Goal: Answer question/provide support: Share knowledge or assist other users

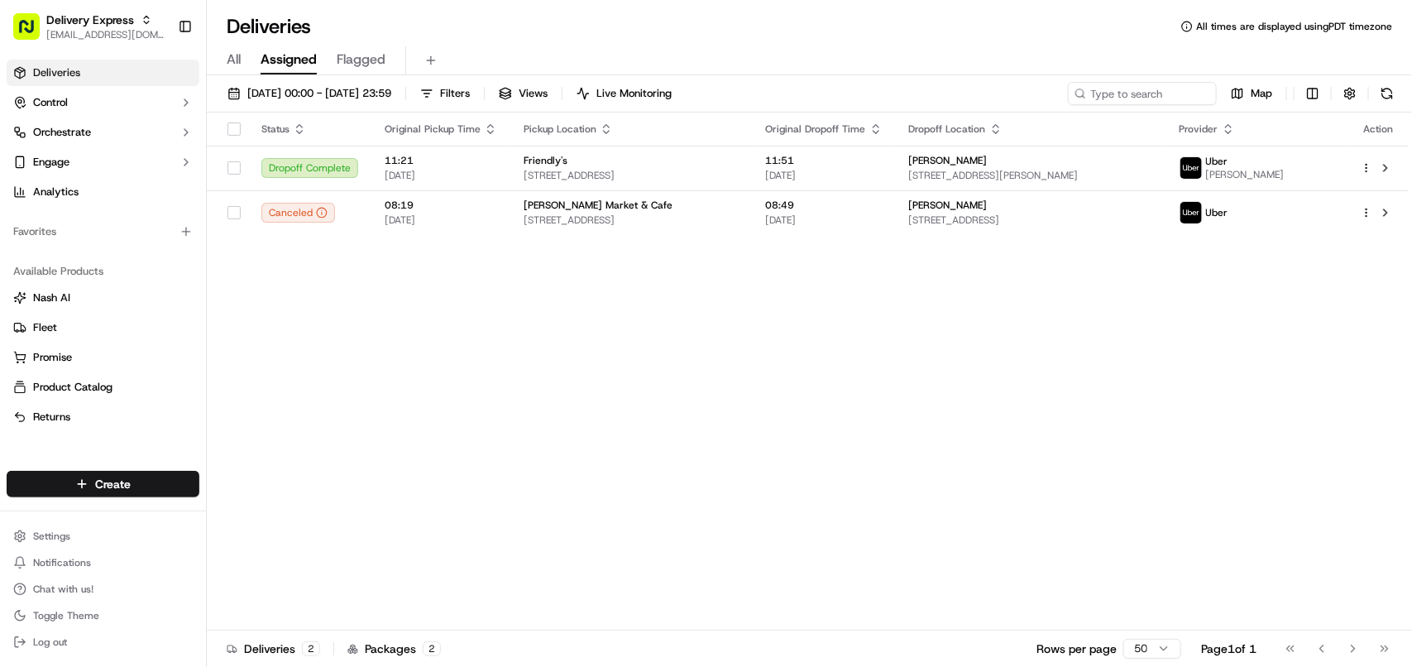
click at [89, 31] on span "[EMAIL_ADDRESS][DOMAIN_NAME]" at bounding box center [105, 34] width 118 height 13
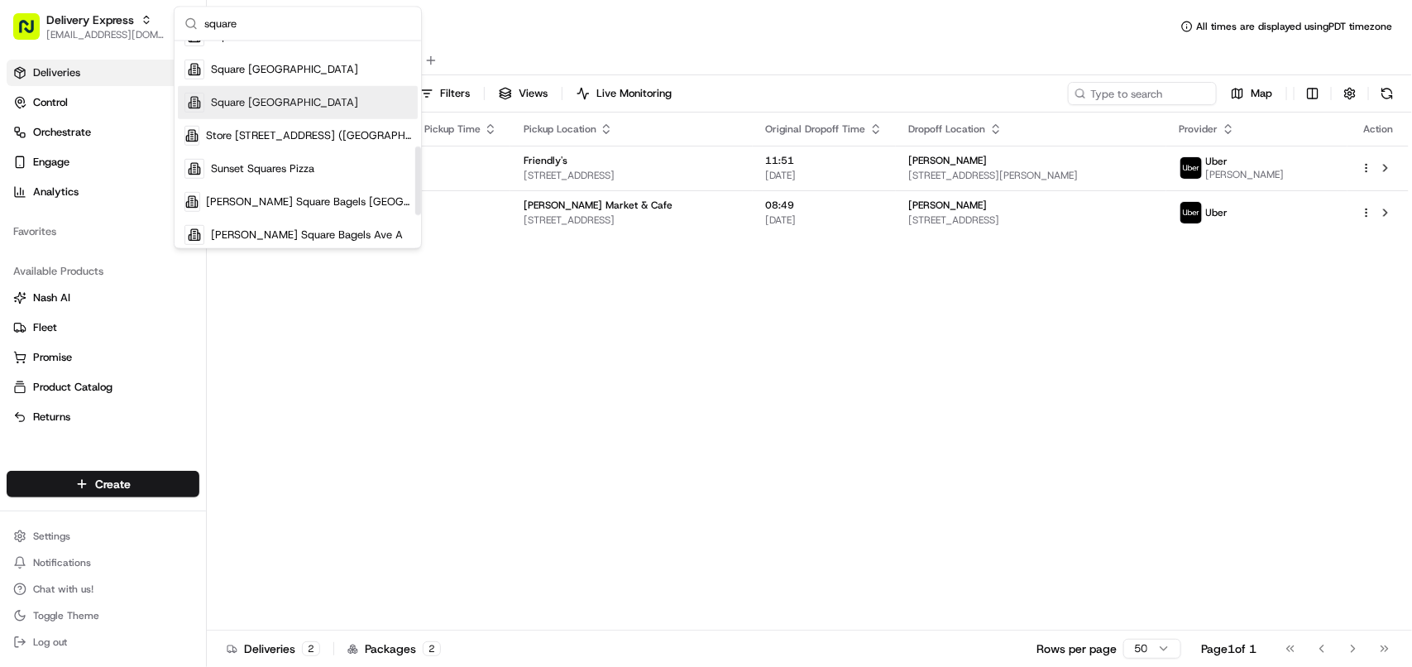
scroll to position [207, 0]
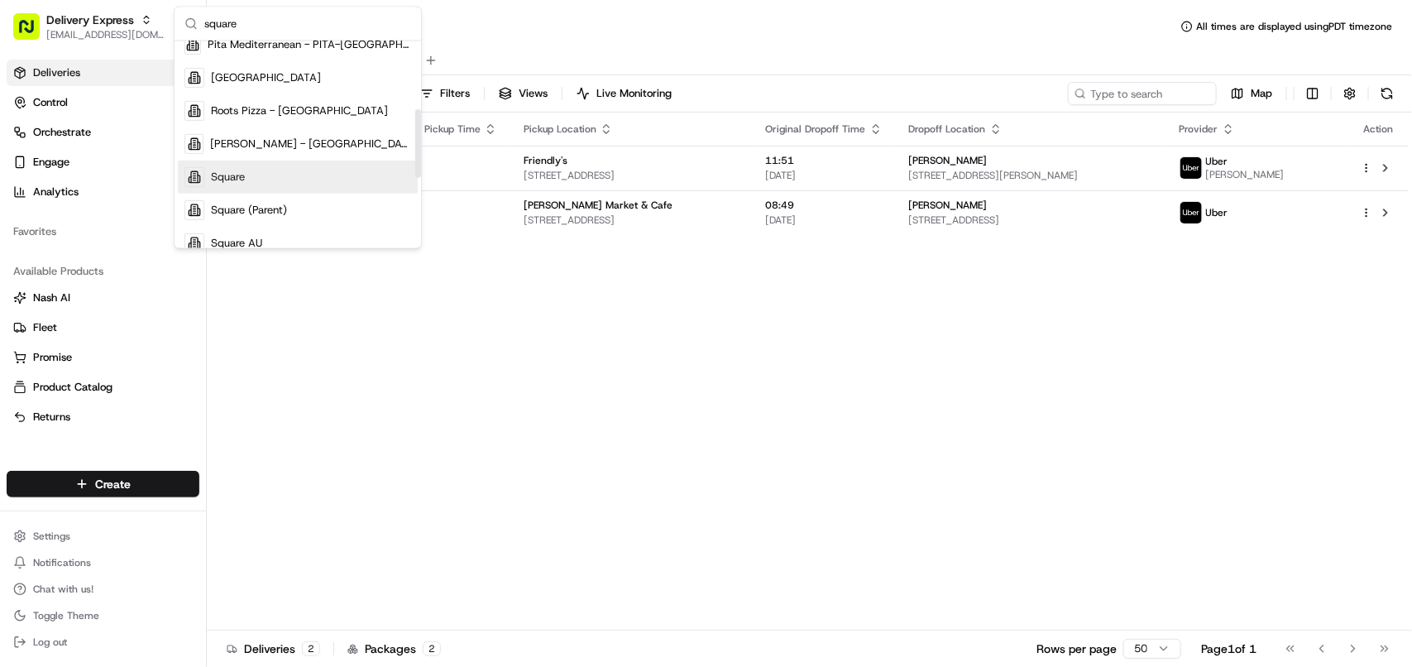
type input "square"
click at [246, 182] on div "Square" at bounding box center [298, 176] width 240 height 33
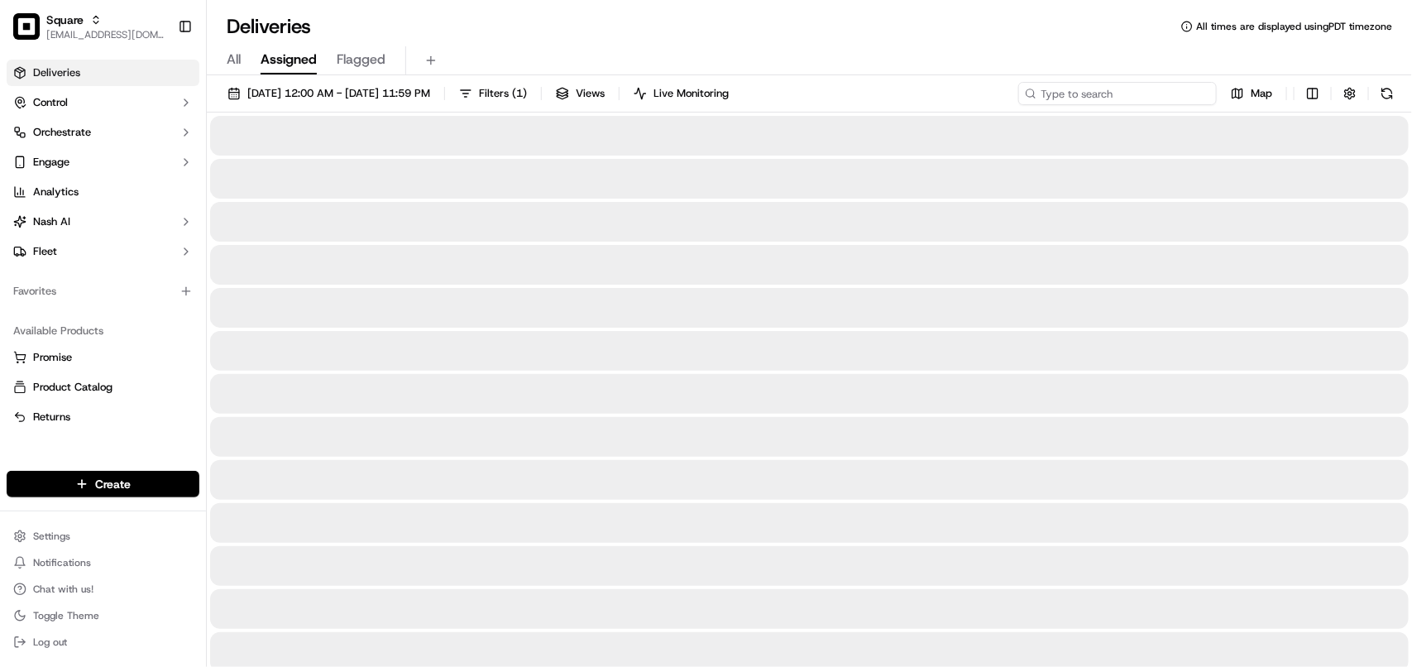
click at [1170, 91] on input at bounding box center [1117, 93] width 199 height 23
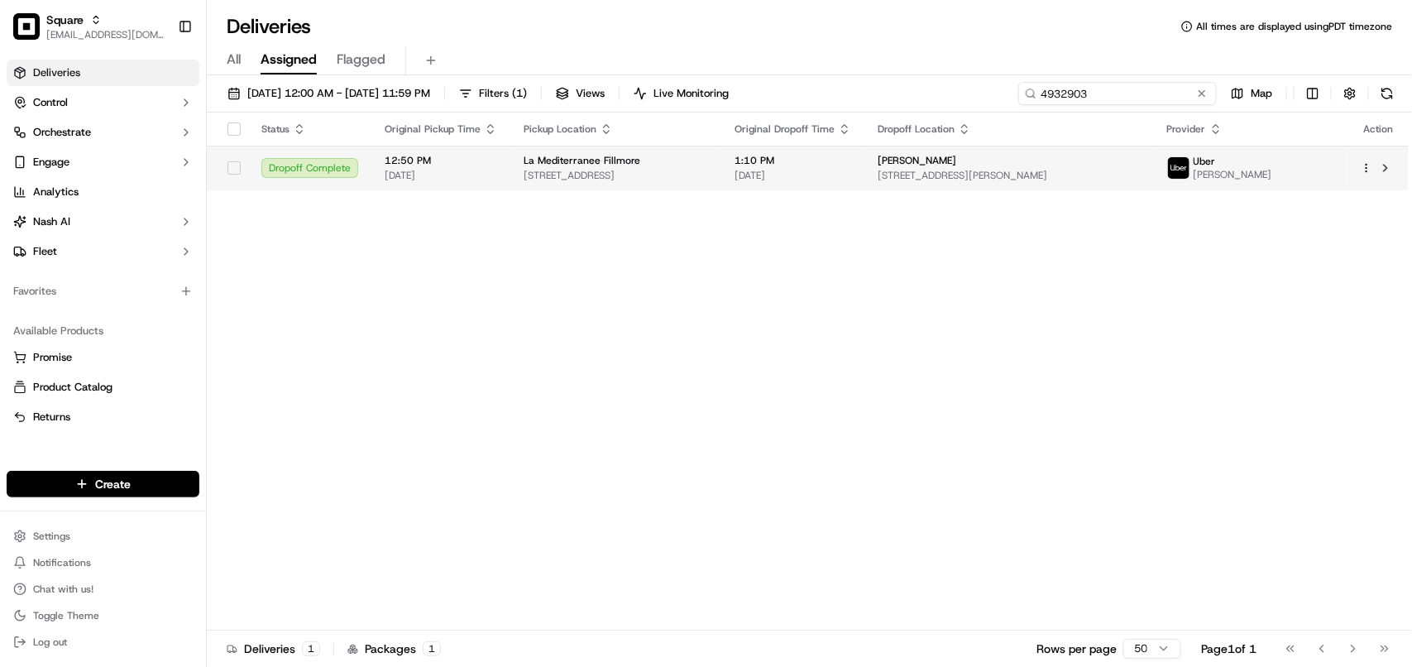
type input "4932903"
click at [1027, 172] on span "2100 Webster St, San Francisco, CA 94115, USA" at bounding box center [1009, 175] width 262 height 13
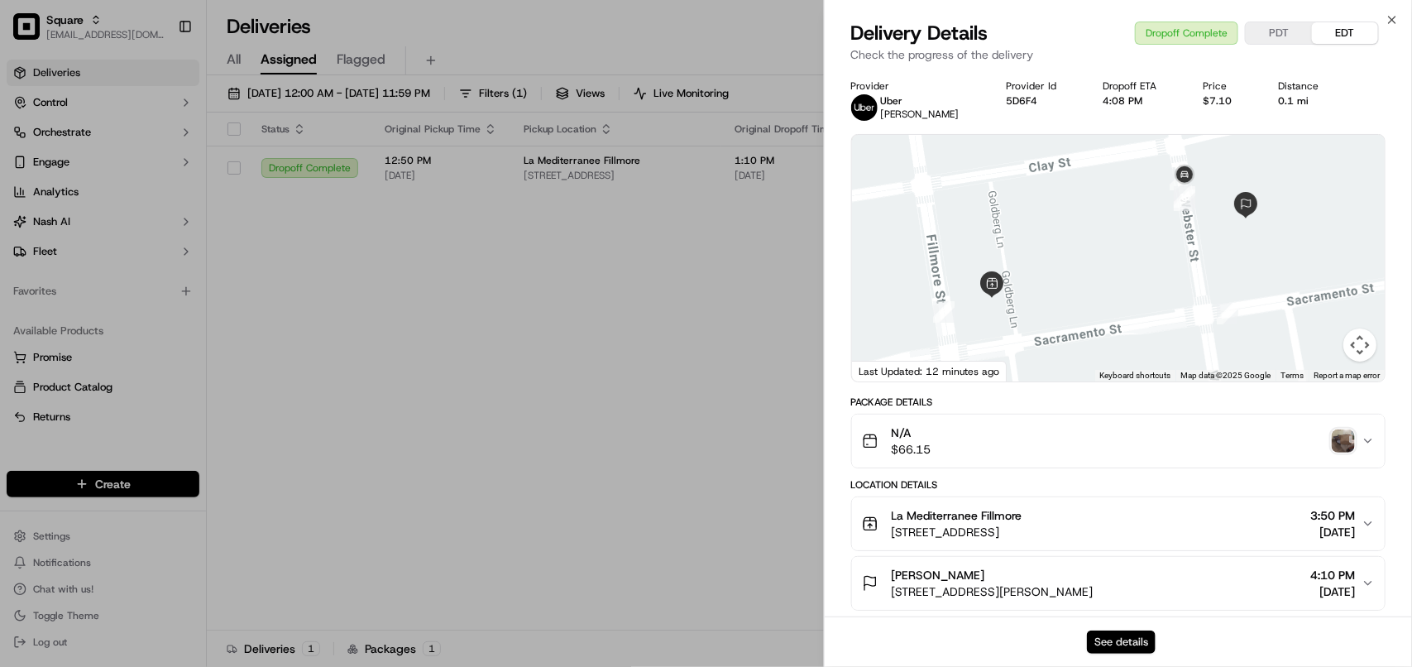
click at [1110, 639] on button "See details" at bounding box center [1121, 641] width 69 height 23
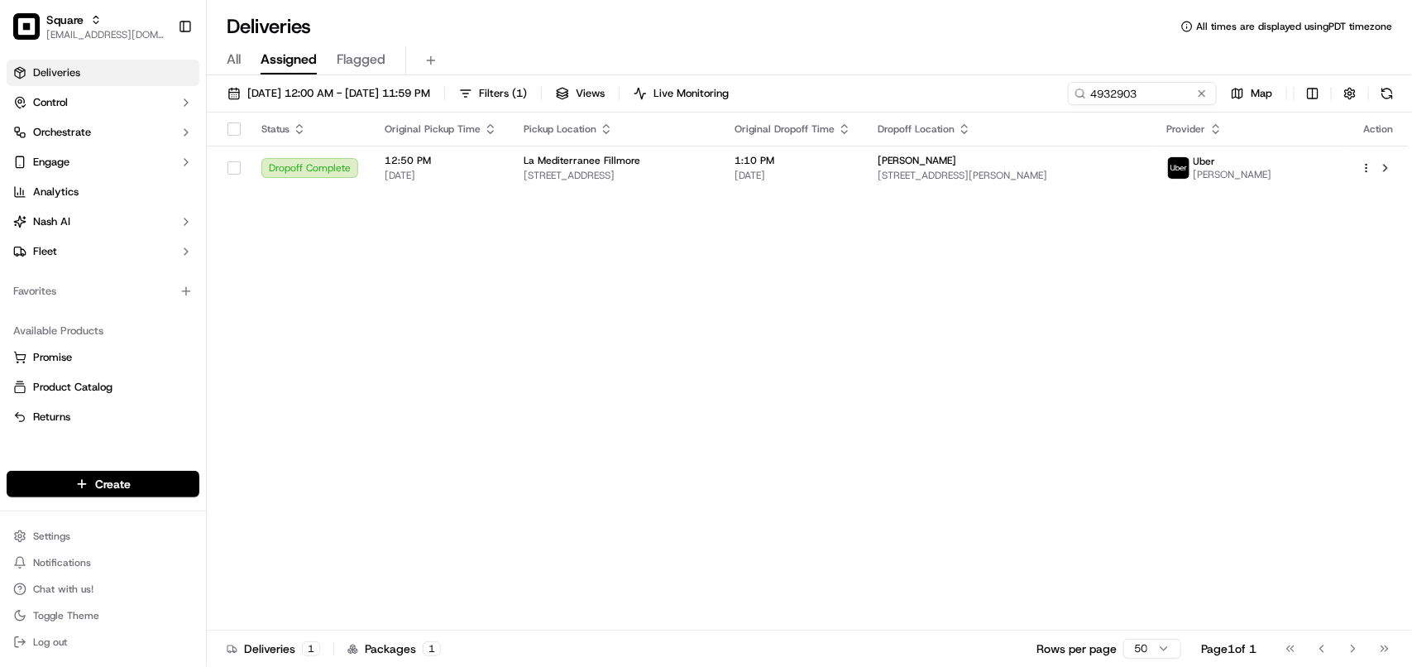
click at [93, 26] on div "Square" at bounding box center [105, 20] width 118 height 17
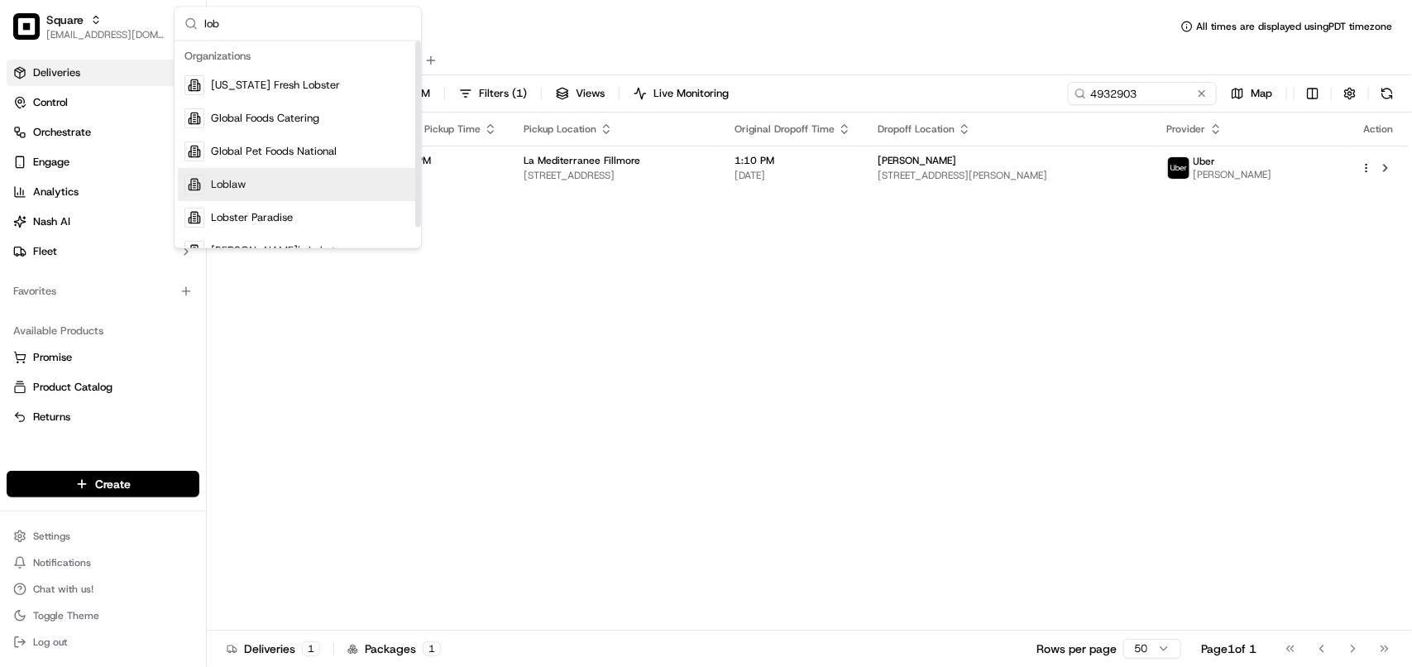
type input "lob"
click at [251, 188] on div "Loblaw" at bounding box center [298, 185] width 240 height 33
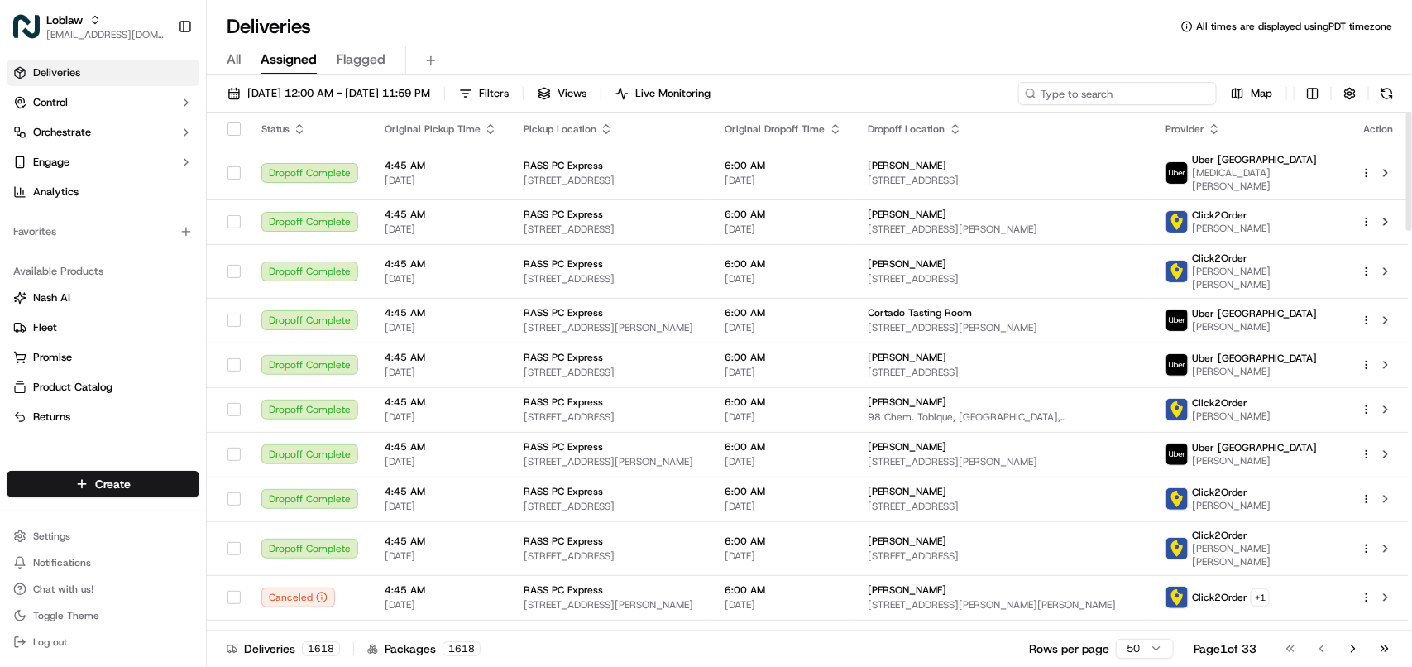
click at [1117, 101] on input at bounding box center [1117, 93] width 199 height 23
paste input "531900013647078"
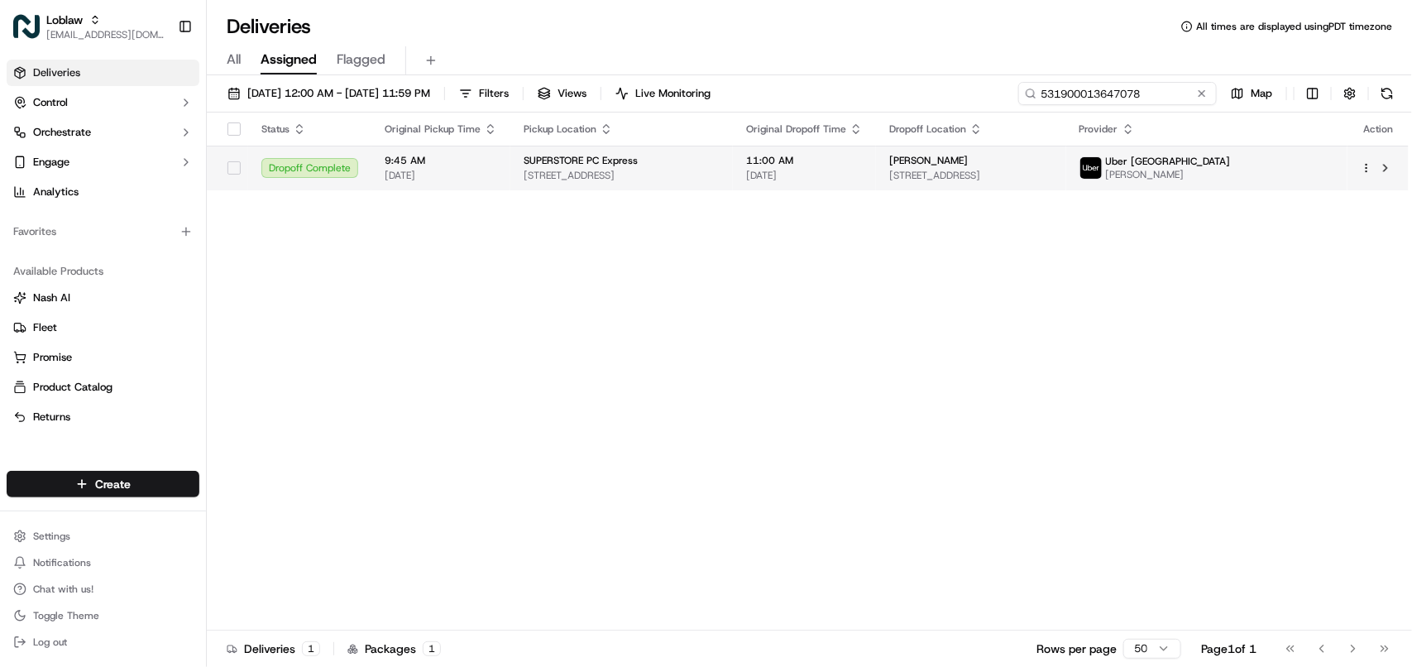
type input "531900013647078"
click at [1053, 175] on span "[STREET_ADDRESS]" at bounding box center [971, 175] width 164 height 13
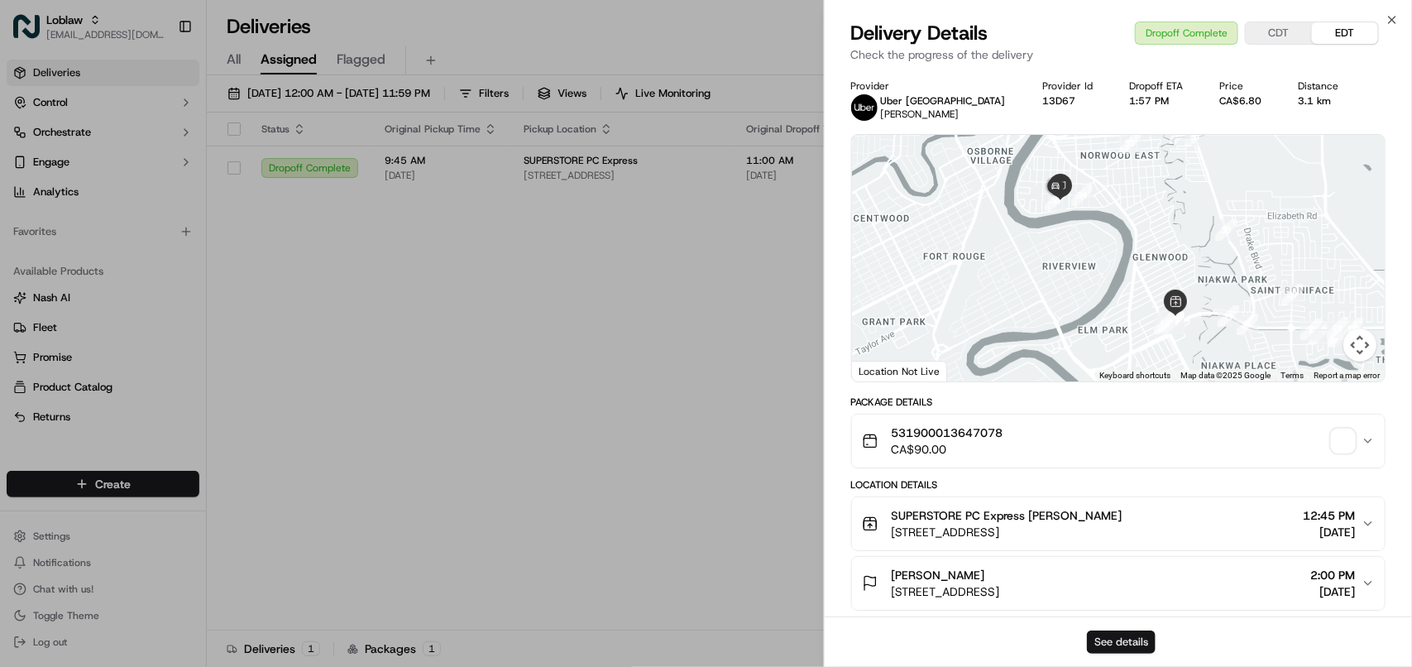
click at [1117, 638] on button "See details" at bounding box center [1121, 641] width 69 height 23
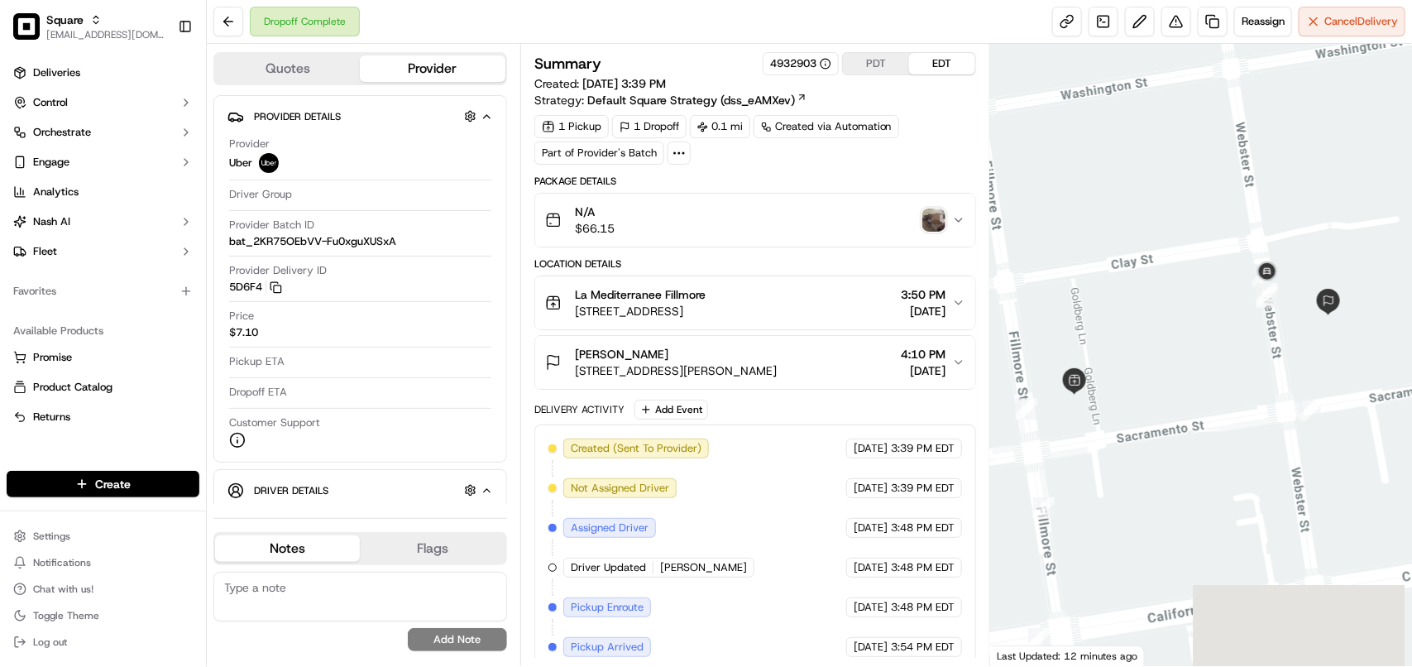
click at [943, 217] on img "button" at bounding box center [933, 219] width 23 height 23
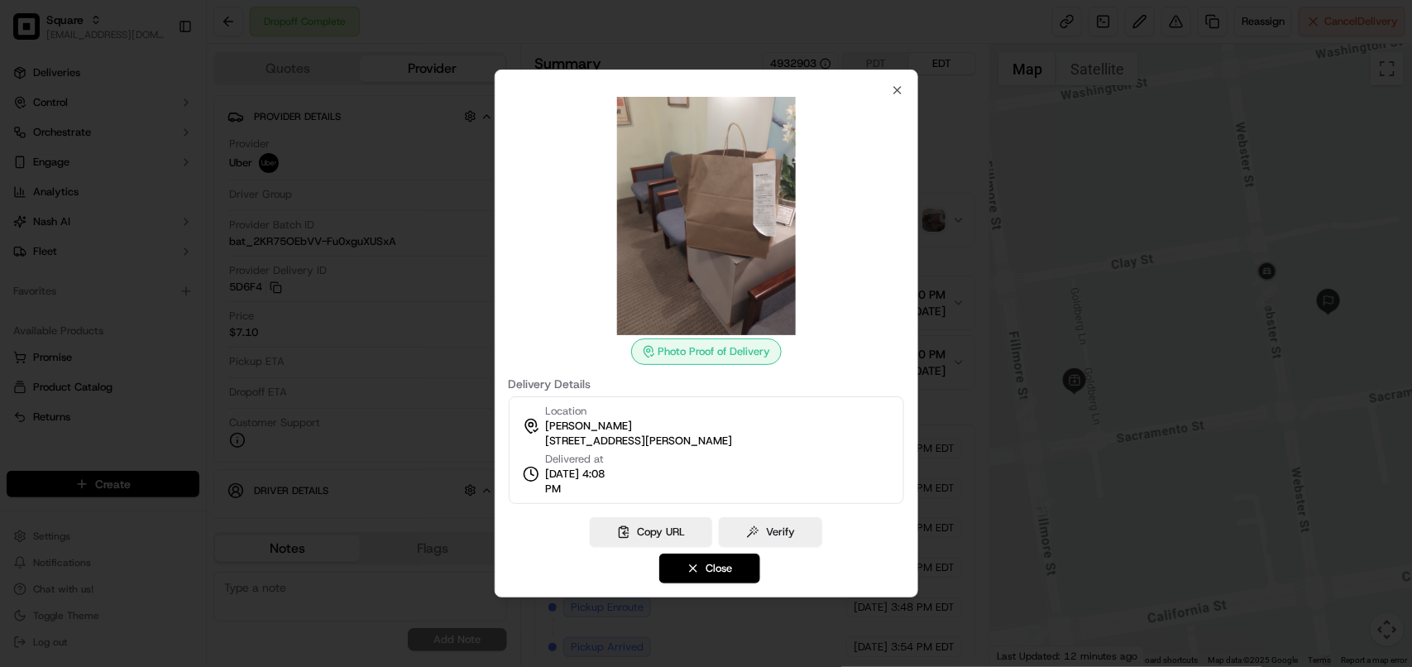
click at [732, 436] on span "2100 Webster St, San Francisco, CA 94115, USA" at bounding box center [638, 440] width 187 height 15
click at [732, 432] on div "Location Garrett Lee 2100 Webster St, San Francisco, CA 94115, USA" at bounding box center [638, 426] width 187 height 45
click at [732, 440] on span "2100 Webster St, San Francisco, CA 94115, USA" at bounding box center [638, 440] width 187 height 15
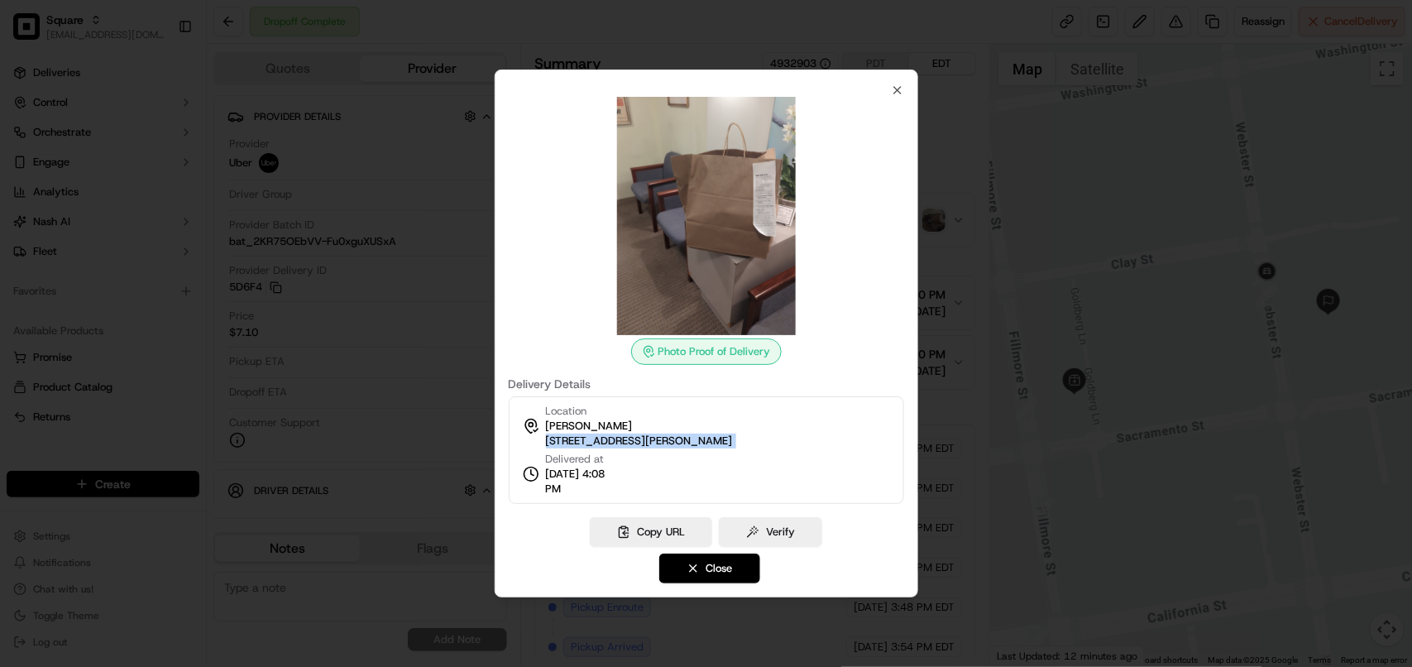
click at [732, 440] on span "2100 Webster St, San Francisco, CA 94115, USA" at bounding box center [638, 440] width 187 height 15
copy div "2100 Webster St, San Francisco, CA 94115, USA"
click at [893, 92] on icon "button" at bounding box center [897, 90] width 13 height 13
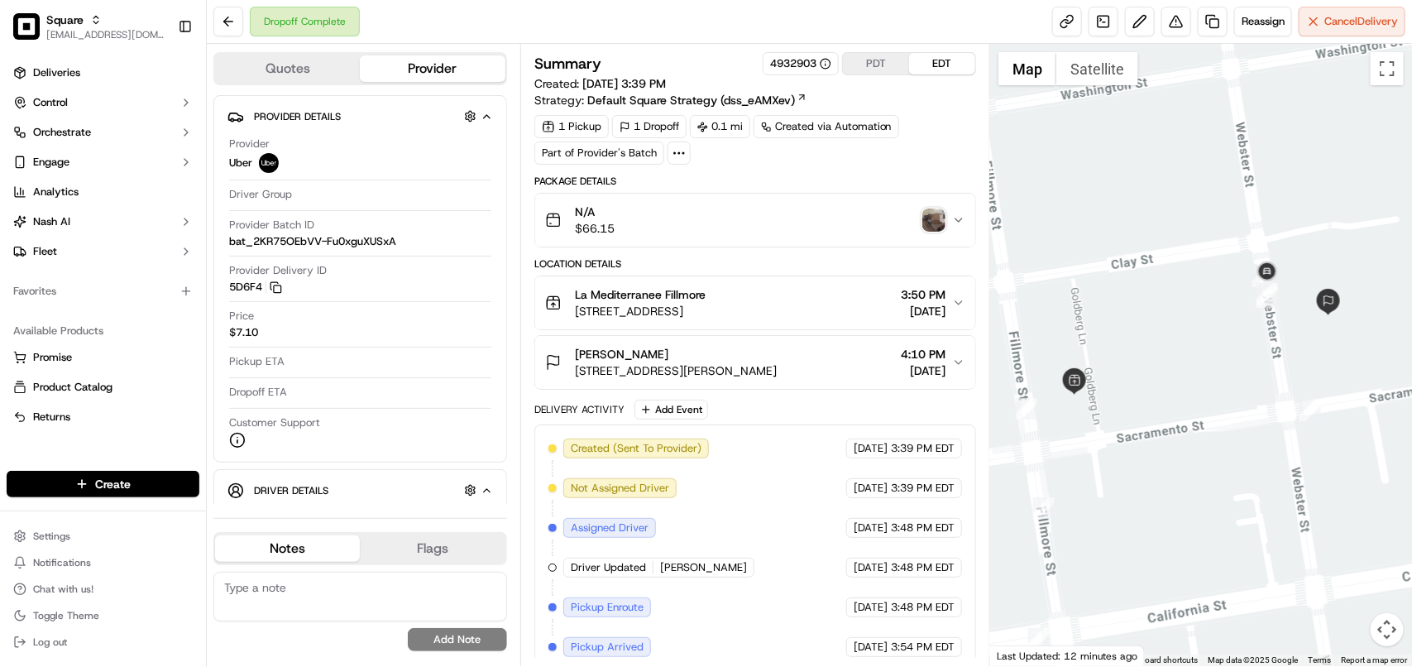
click at [921, 361] on span "4:10 PM" at bounding box center [923, 354] width 45 height 17
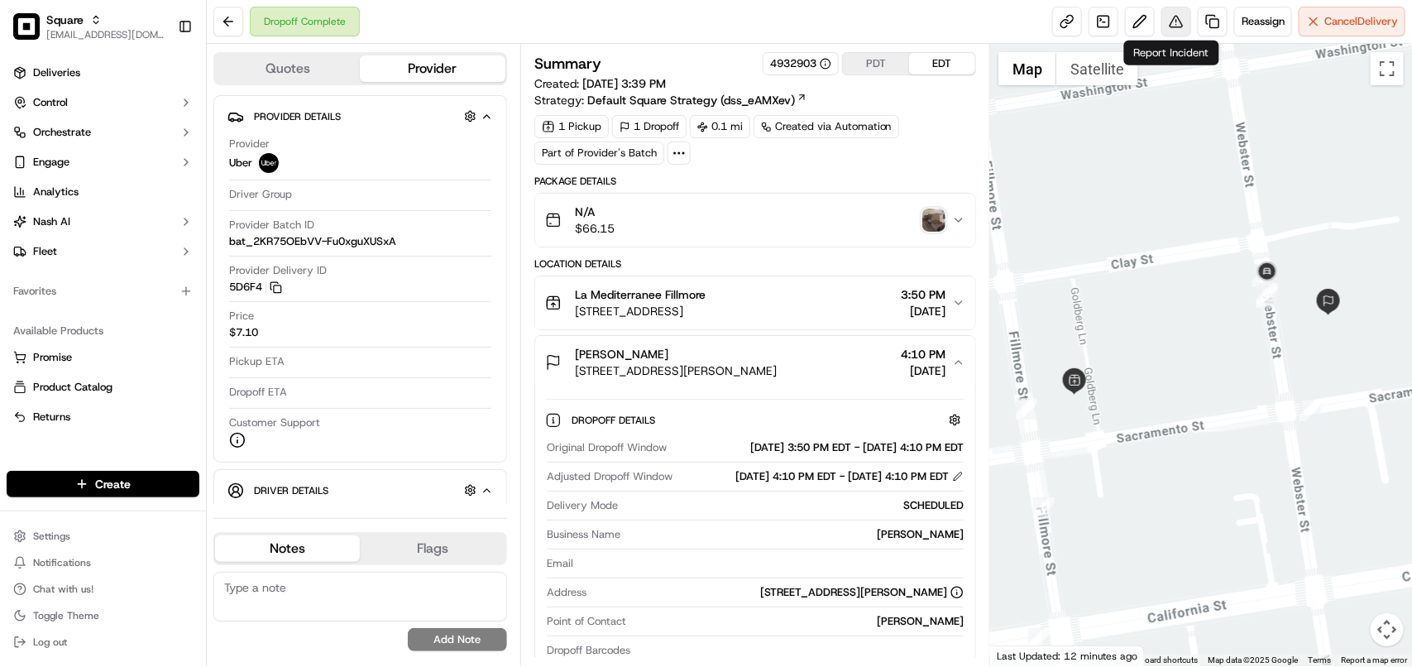
click at [1161, 23] on button at bounding box center [1176, 22] width 30 height 30
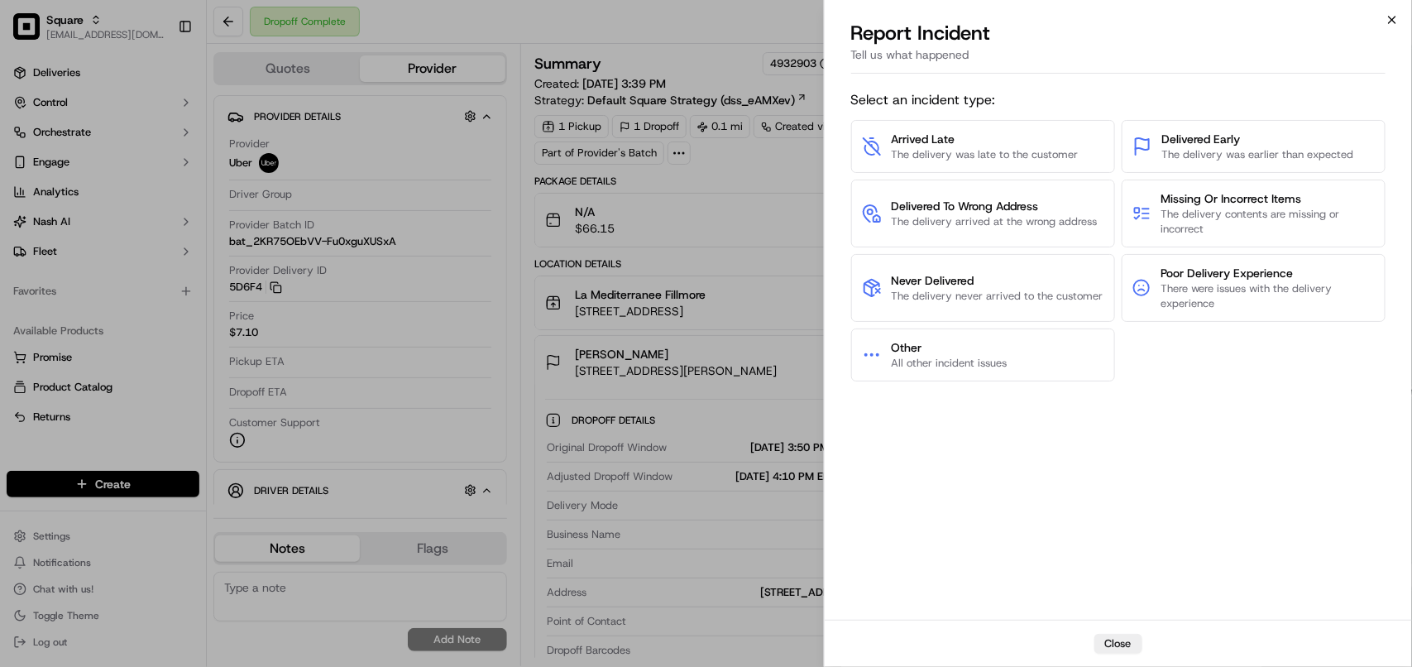
click at [1386, 25] on icon "button" at bounding box center [1391, 19] width 13 height 13
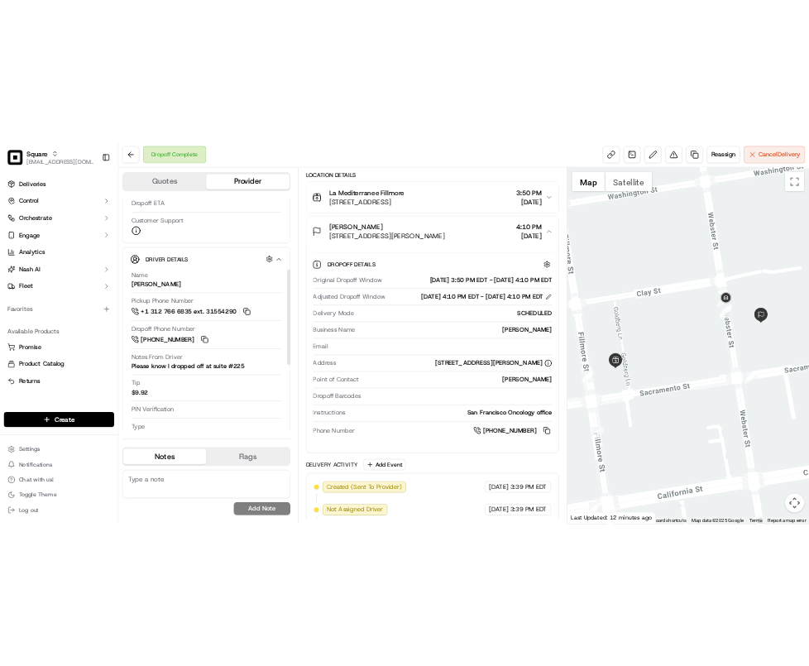
scroll to position [310, 0]
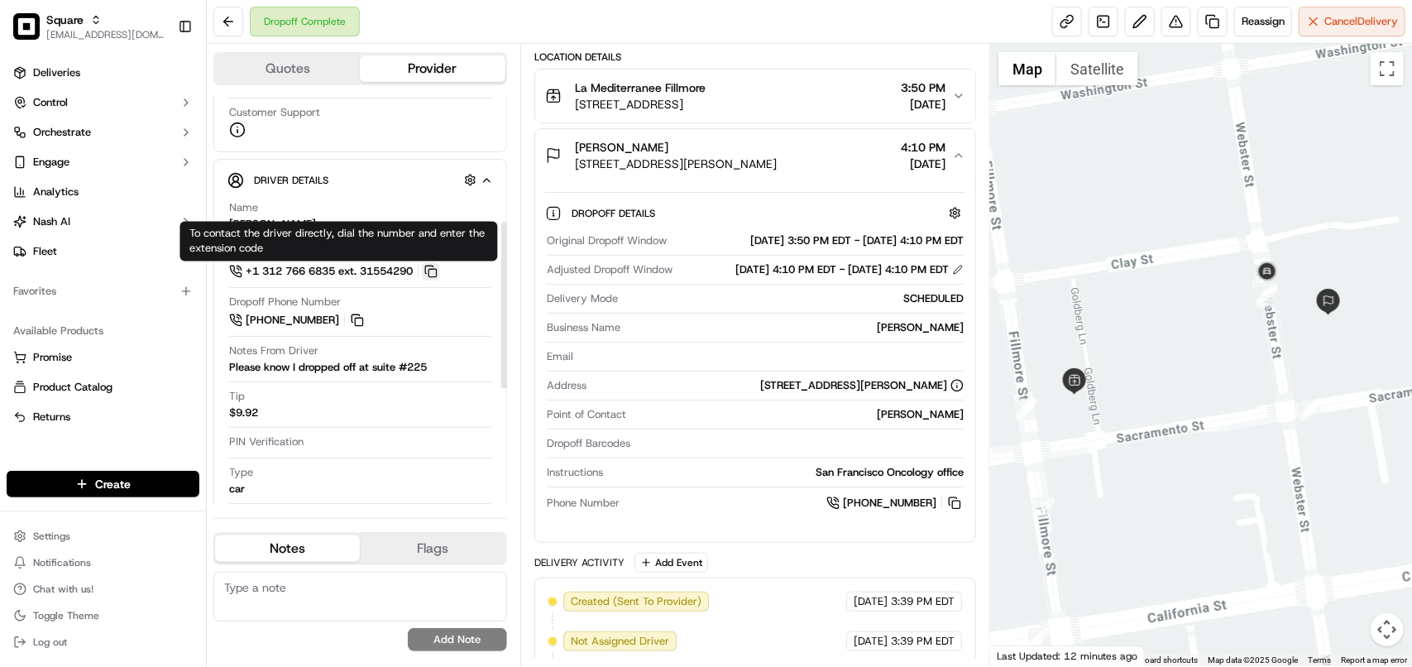
click at [431, 275] on button at bounding box center [431, 271] width 18 height 18
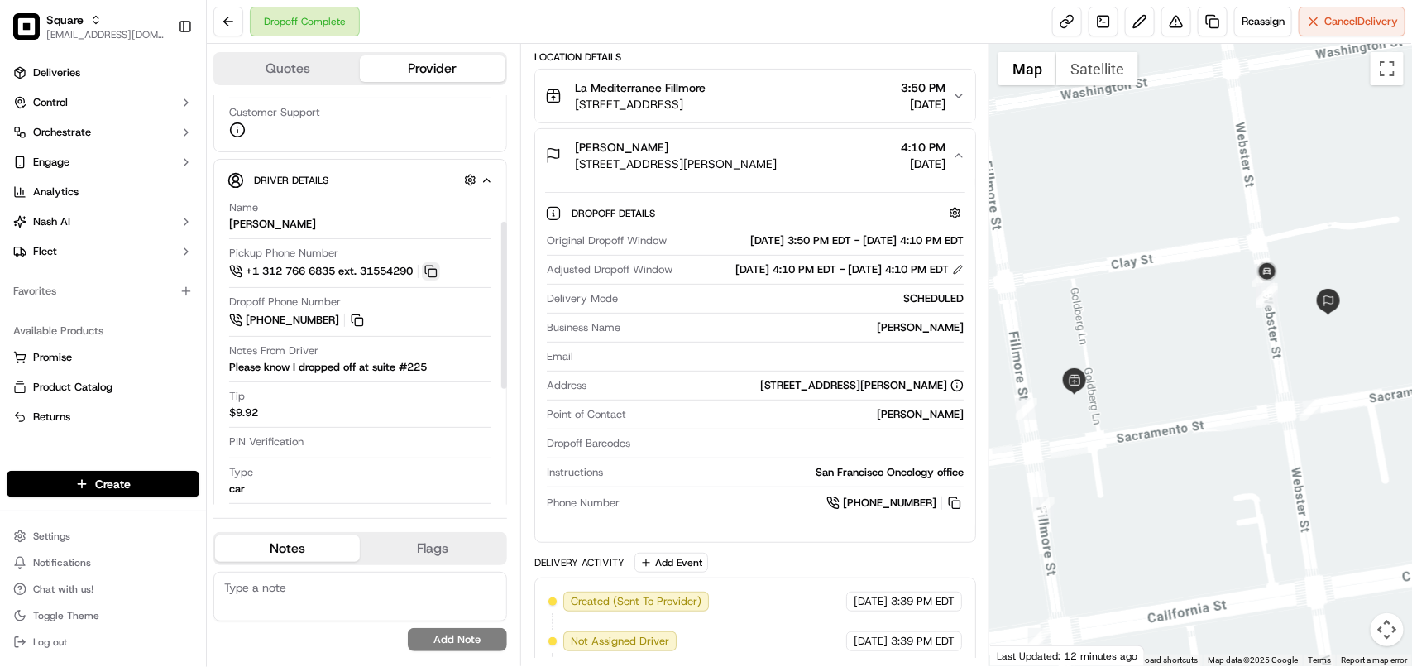
click at [431, 275] on button at bounding box center [431, 271] width 18 height 18
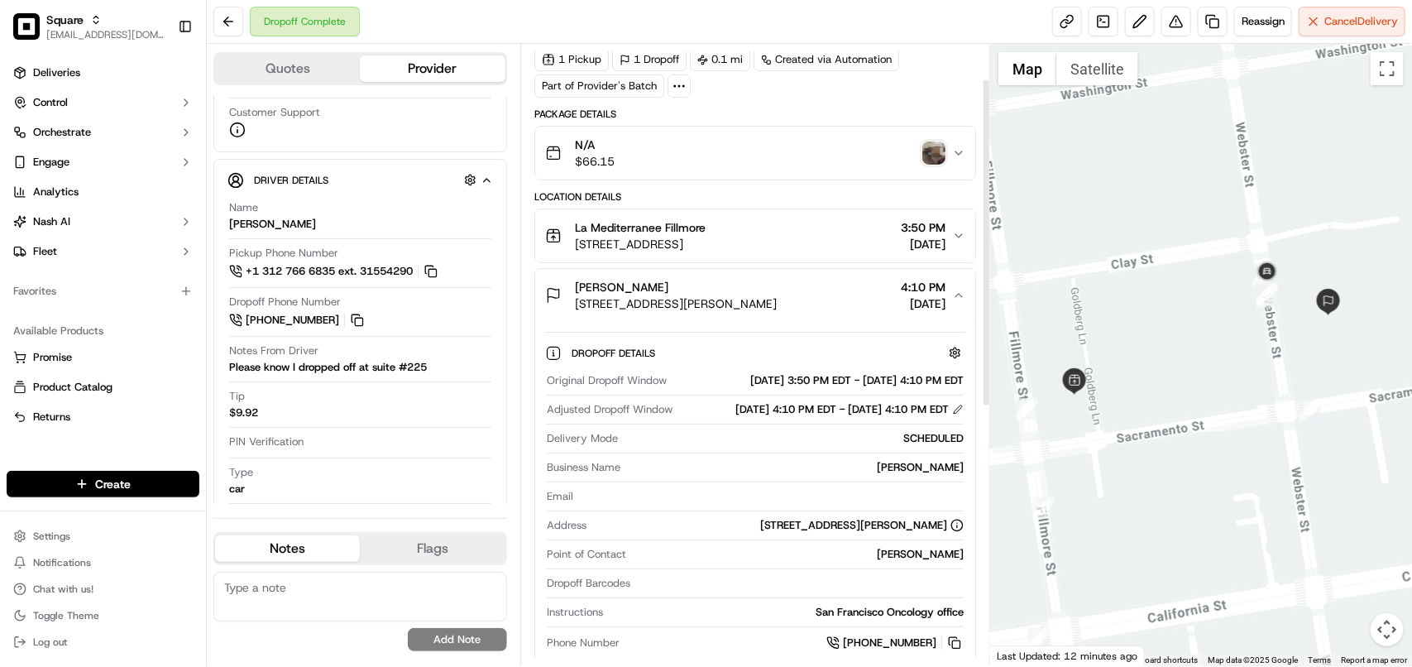
scroll to position [103, 0]
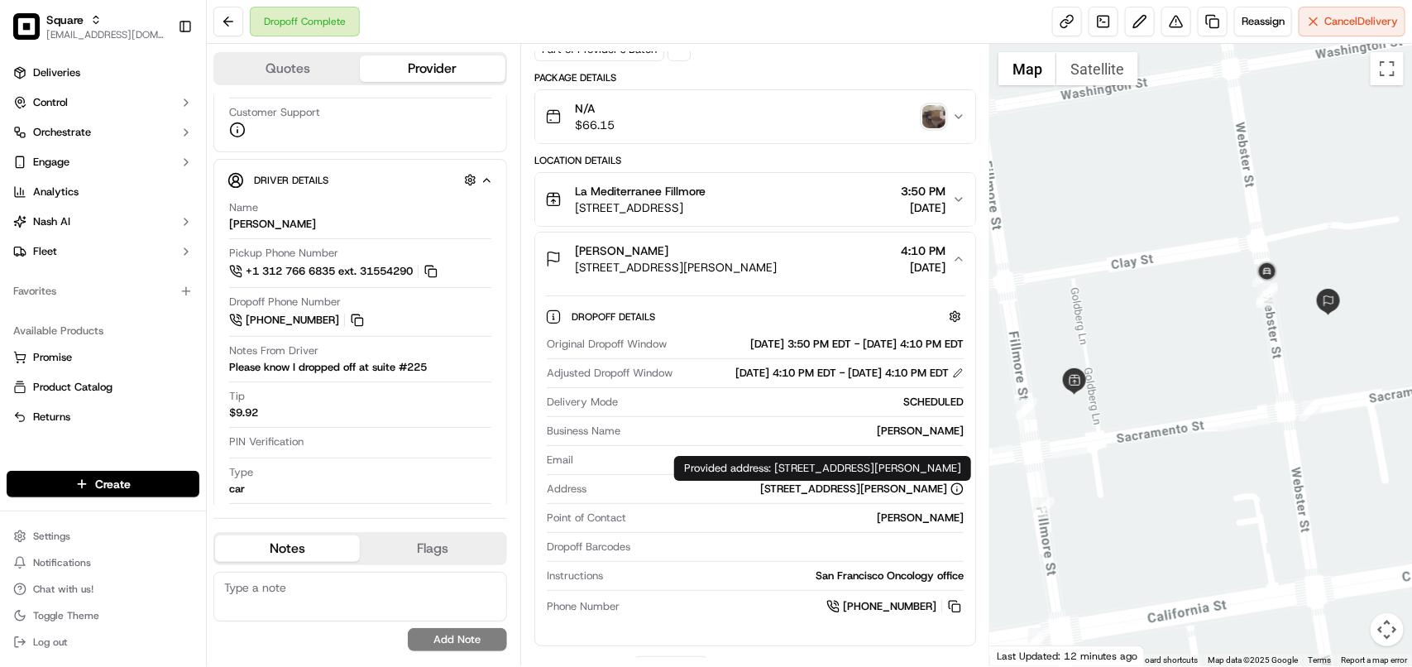
copy div "2100 Webster Street,Set 326,San Francisco,CA 94115"
drag, startPoint x: 776, startPoint y: 468, endPoint x: 783, endPoint y: 485, distance: 18.1
click at [783, 481] on div "Provided address: 2100 Webster Street,Set 326,San Francisco,CA 94115 Provided a…" at bounding box center [822, 468] width 297 height 25
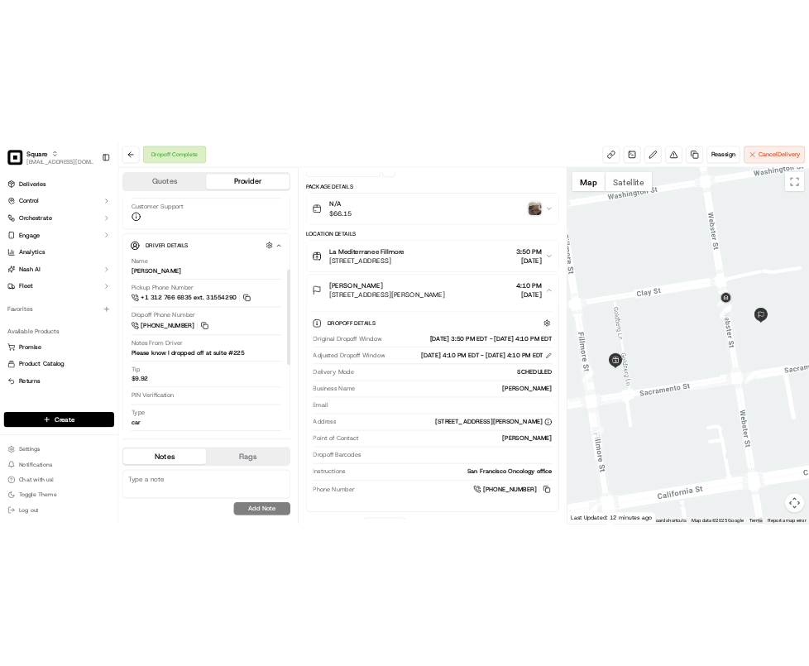
scroll to position [207, 0]
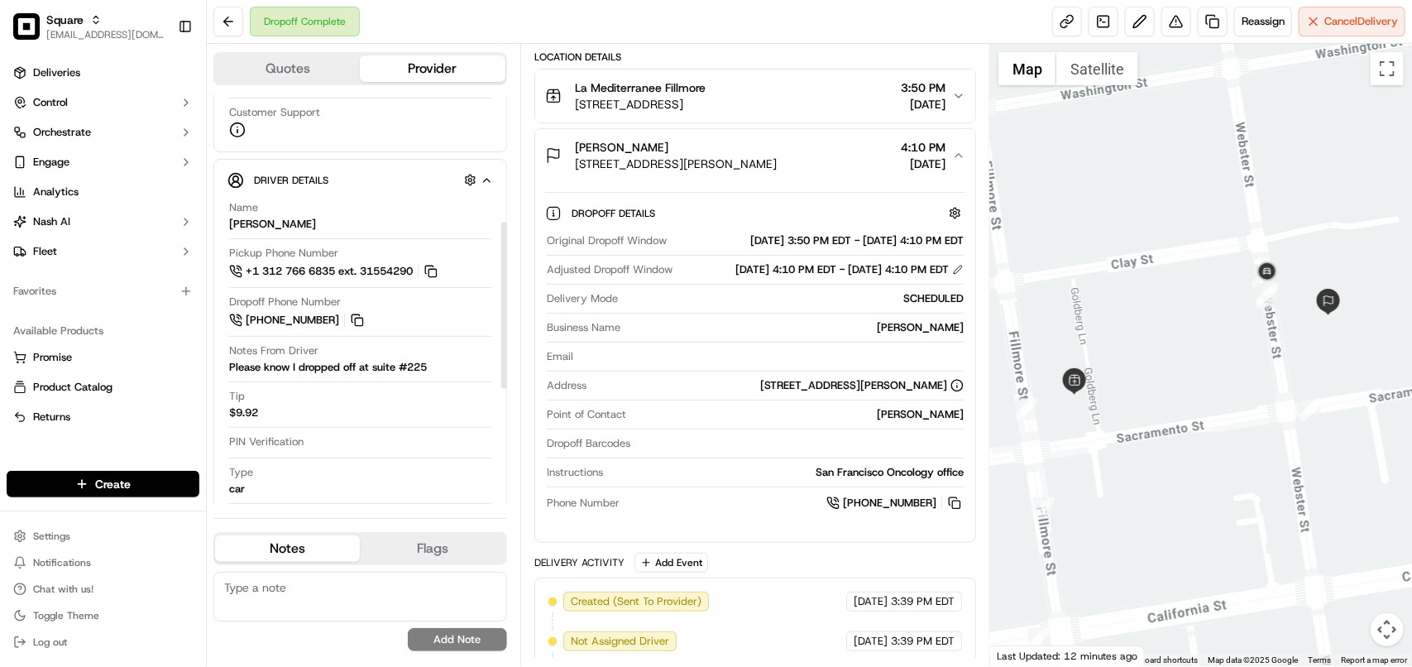
click at [385, 370] on div "Please know I dropped off at suite #225" at bounding box center [328, 367] width 198 height 15
click at [385, 369] on div "Please know I dropped off at suite #225" at bounding box center [328, 367] width 198 height 15
click at [423, 369] on div "Please know I dropped off at suite #225" at bounding box center [328, 367] width 198 height 15
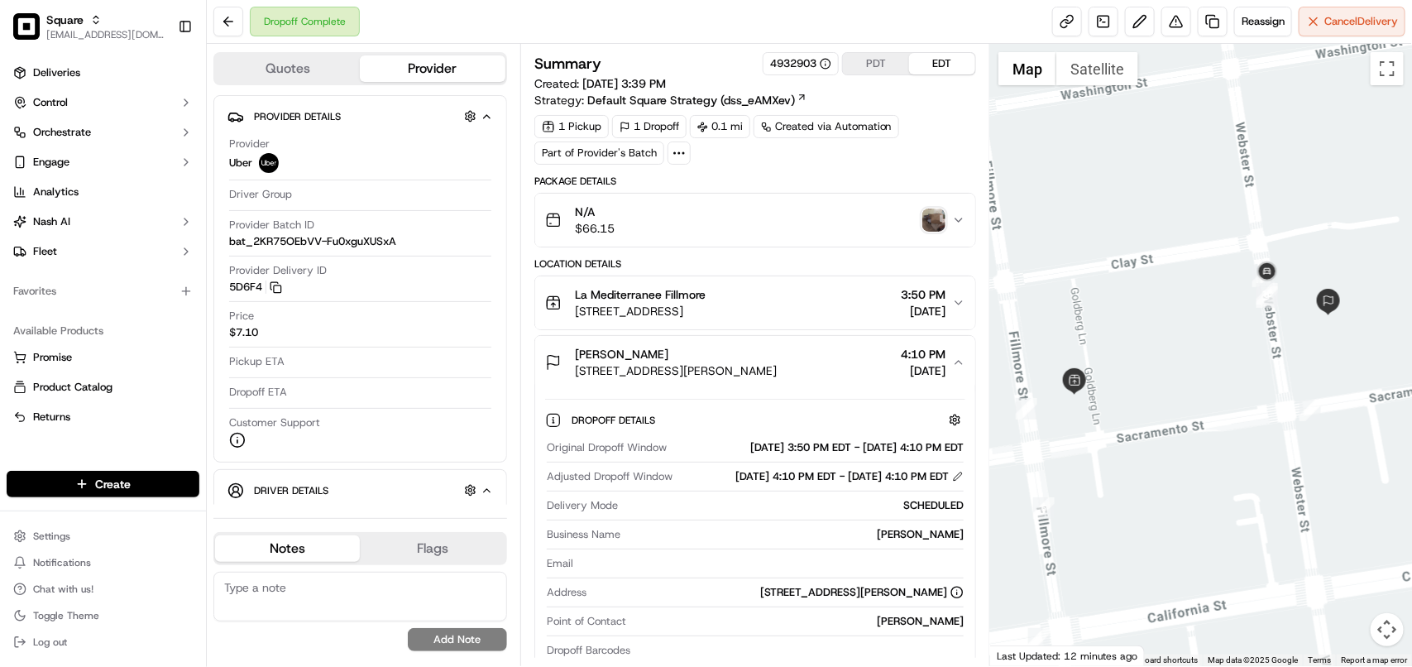
click at [443, 594] on textarea at bounding box center [360, 597] width 294 height 50
paste textarea "**Caller Information: Customer **Reason for calling: Order enver delivered **Re…"
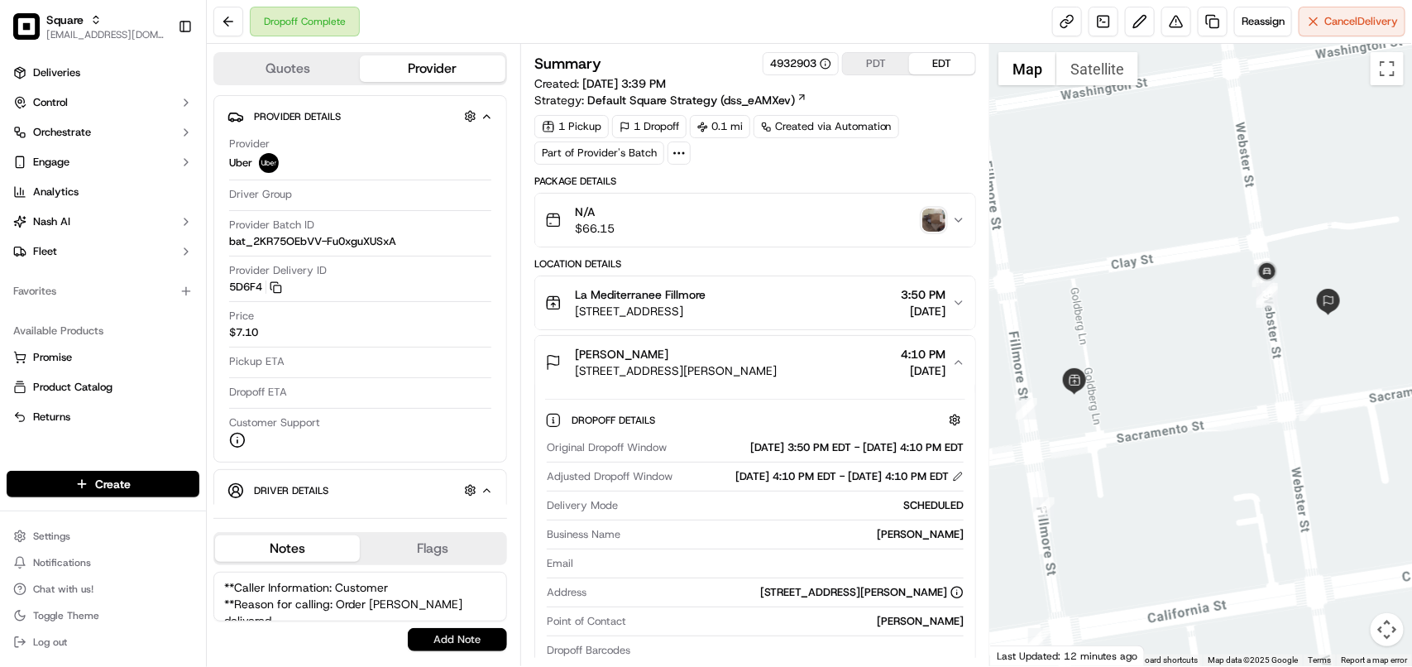
scroll to position [56, 0]
type textarea "**Caller Information: Customer **Reason for calling: Order enver delivered **Re…"
click at [462, 638] on button "Add Note" at bounding box center [457, 639] width 99 height 23
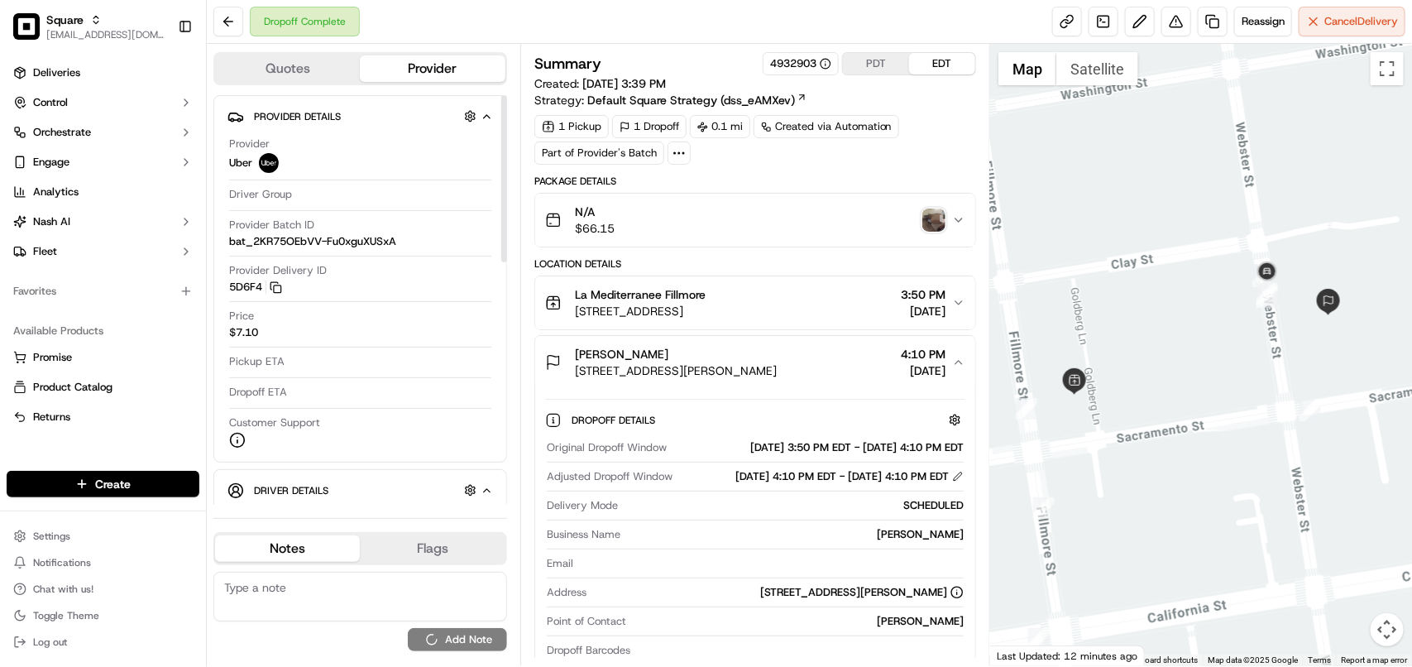
scroll to position [0, 0]
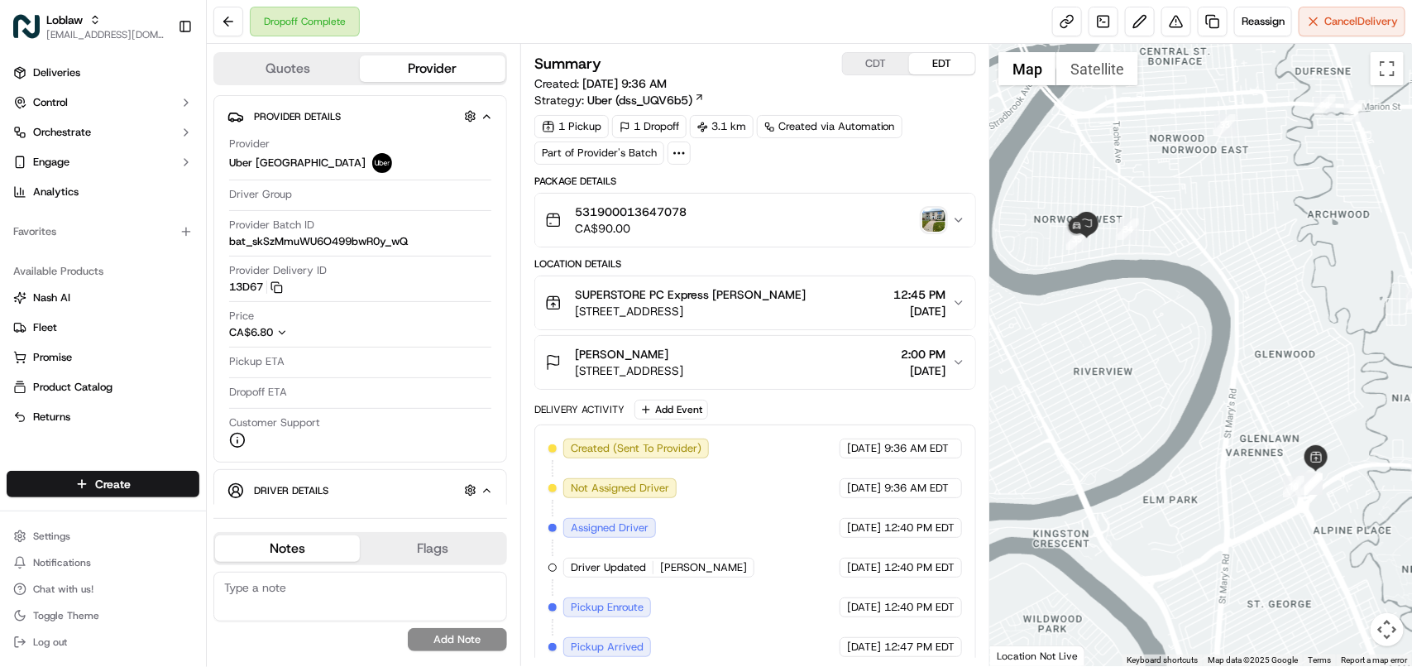
click at [927, 224] on img "button" at bounding box center [933, 219] width 23 height 23
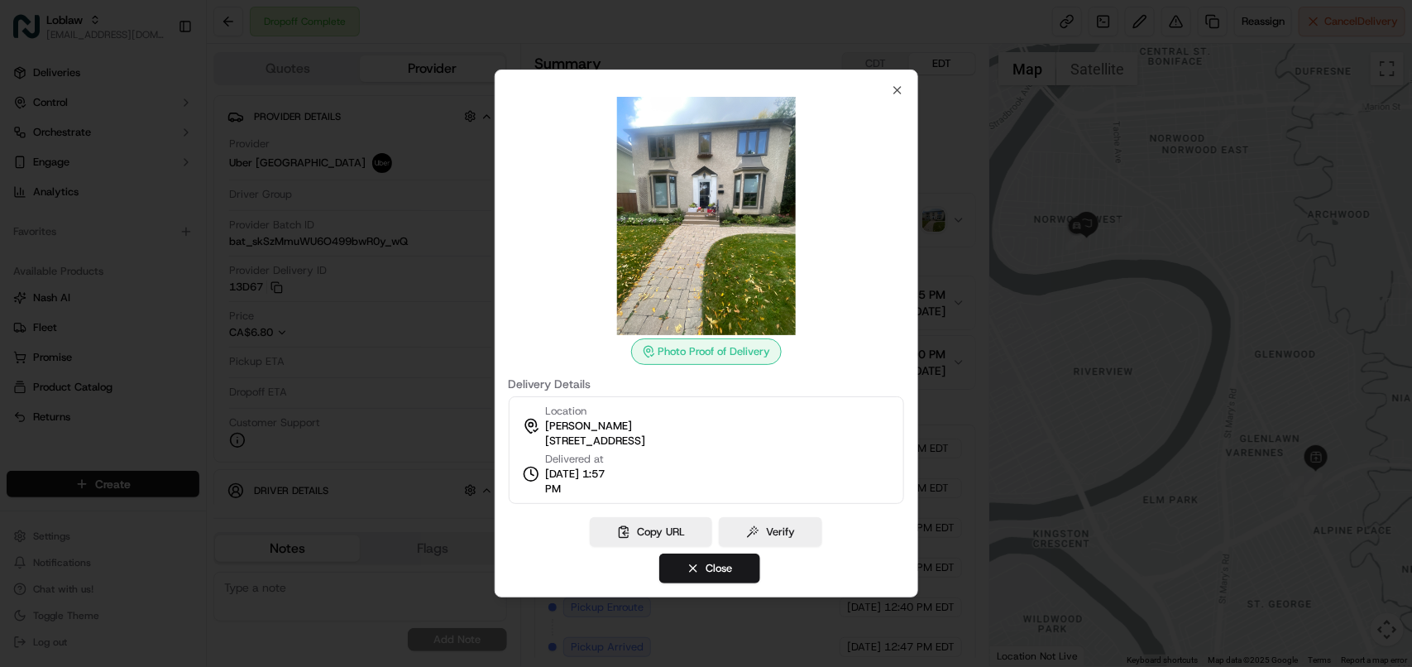
click at [645, 445] on span "[STREET_ADDRESS]" at bounding box center [595, 440] width 100 height 15
copy div "[STREET_ADDRESS]"
click at [647, 58] on div at bounding box center [706, 333] width 1412 height 667
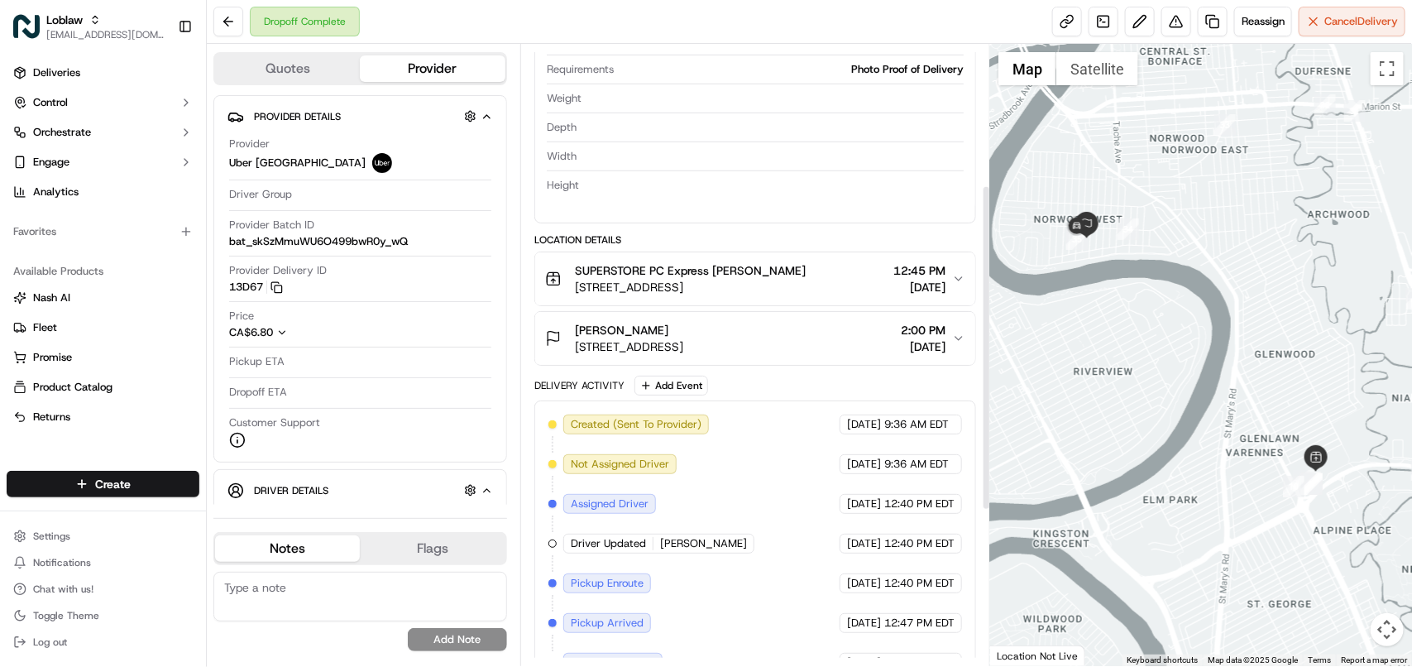
scroll to position [414, 0]
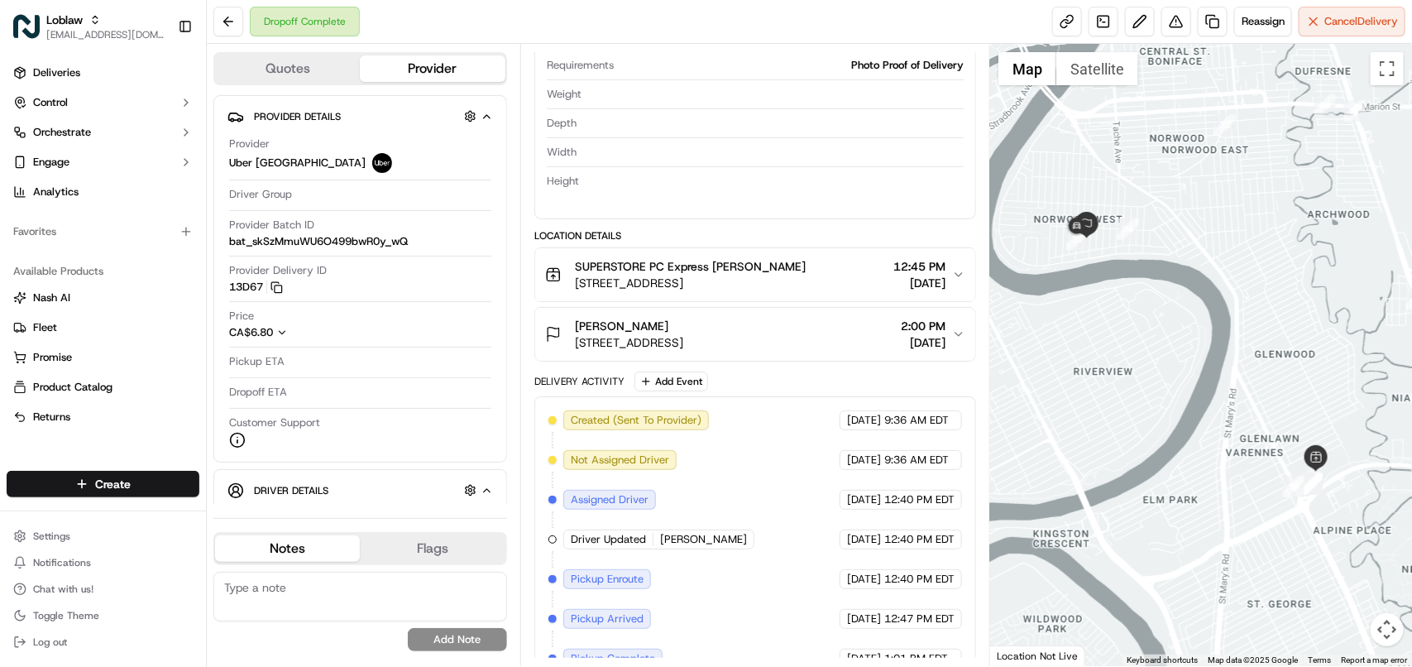
click at [866, 335] on div "[PERSON_NAME] [STREET_ADDRESS] 2:00 PM [DATE]" at bounding box center [748, 334] width 407 height 33
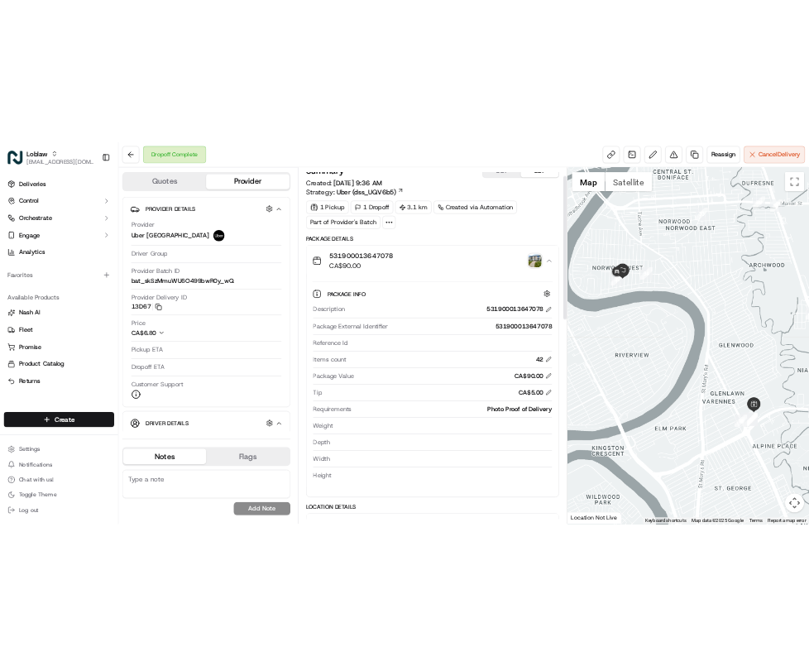
scroll to position [0, 0]
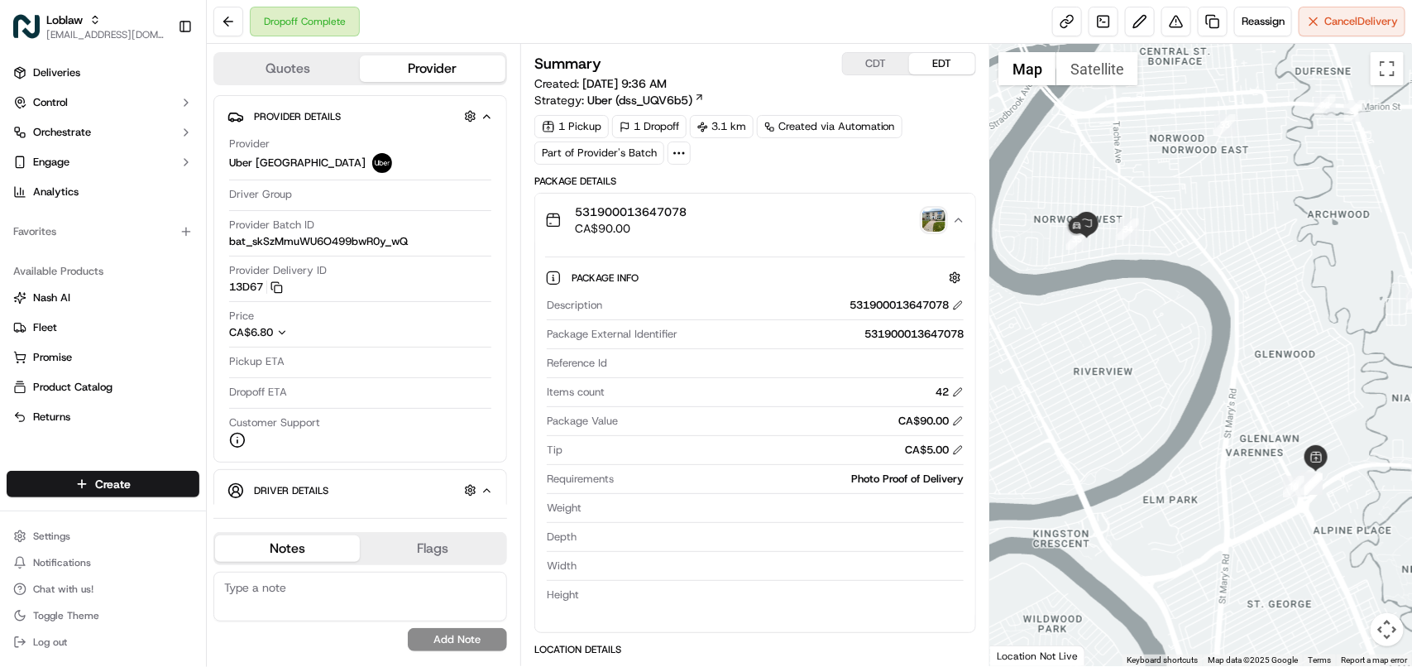
click at [933, 222] on img "button" at bounding box center [933, 219] width 23 height 23
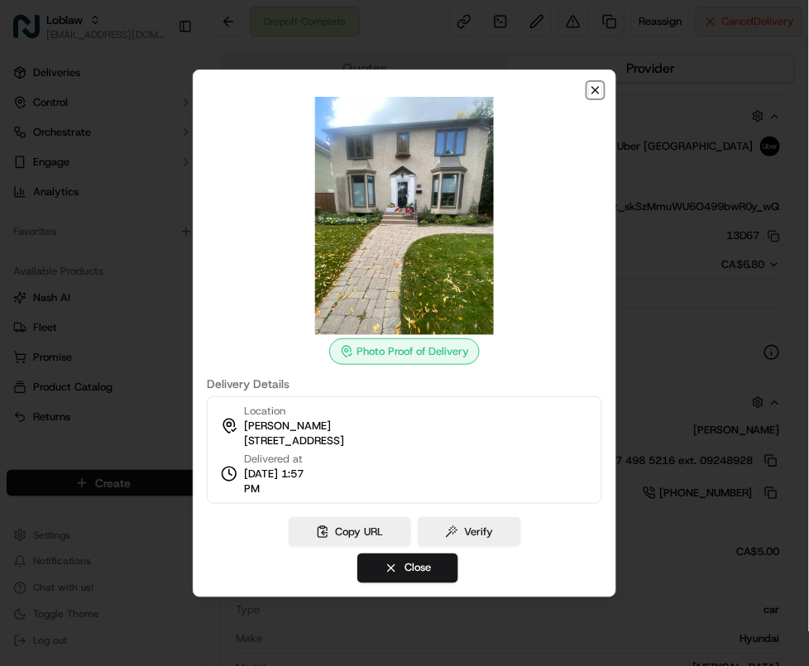
click at [593, 92] on icon "button" at bounding box center [595, 90] width 7 height 7
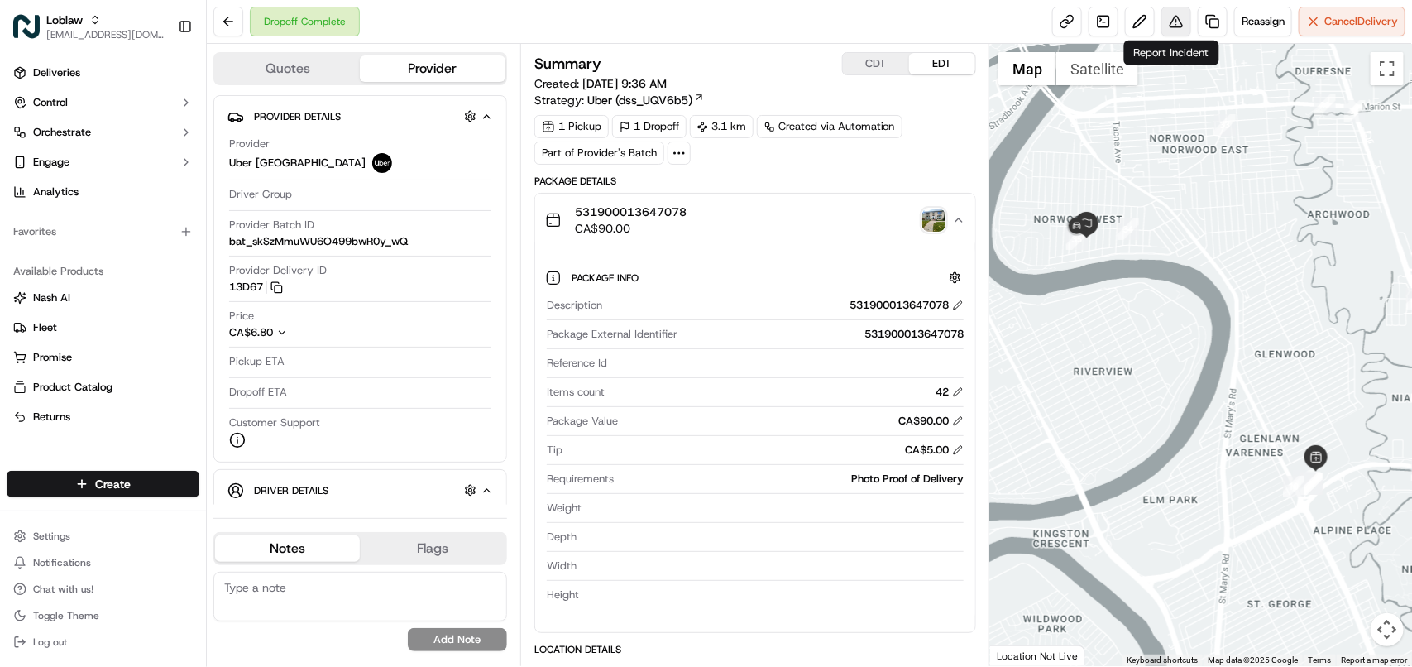
click at [1170, 29] on button at bounding box center [1176, 22] width 30 height 30
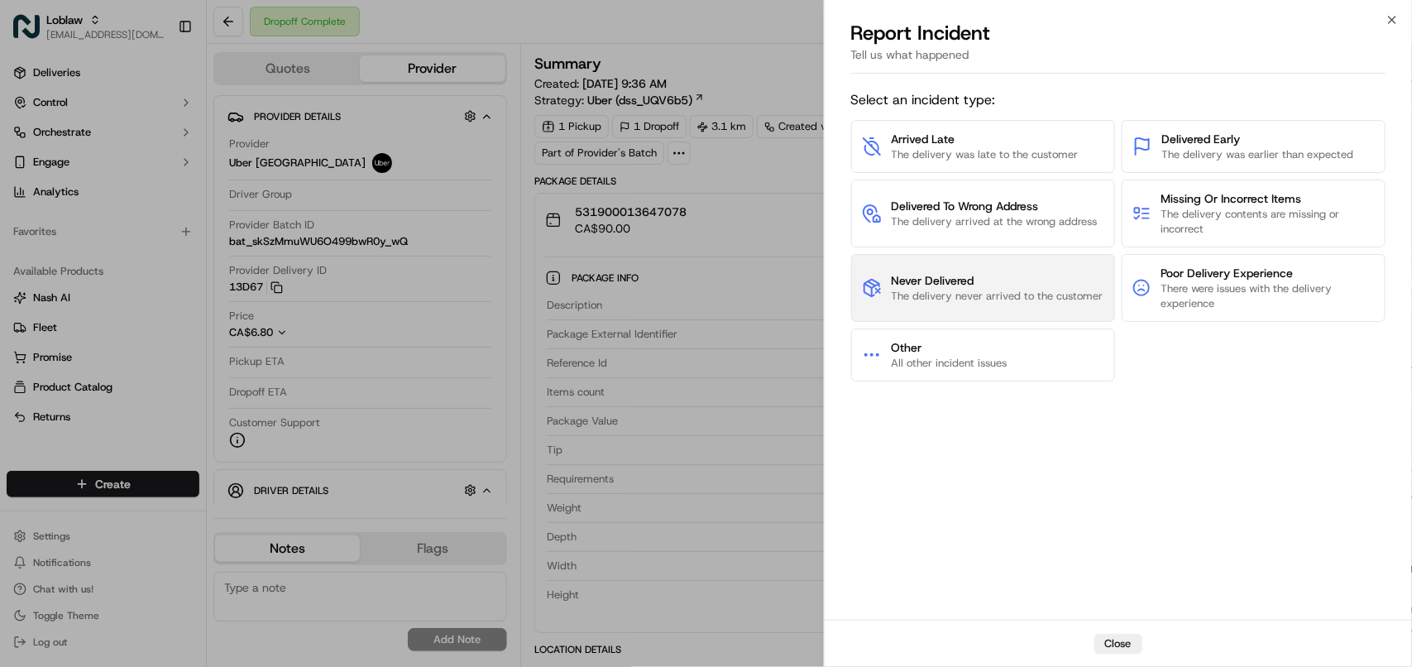
click at [1069, 288] on span "Never Delivered" at bounding box center [998, 280] width 212 height 17
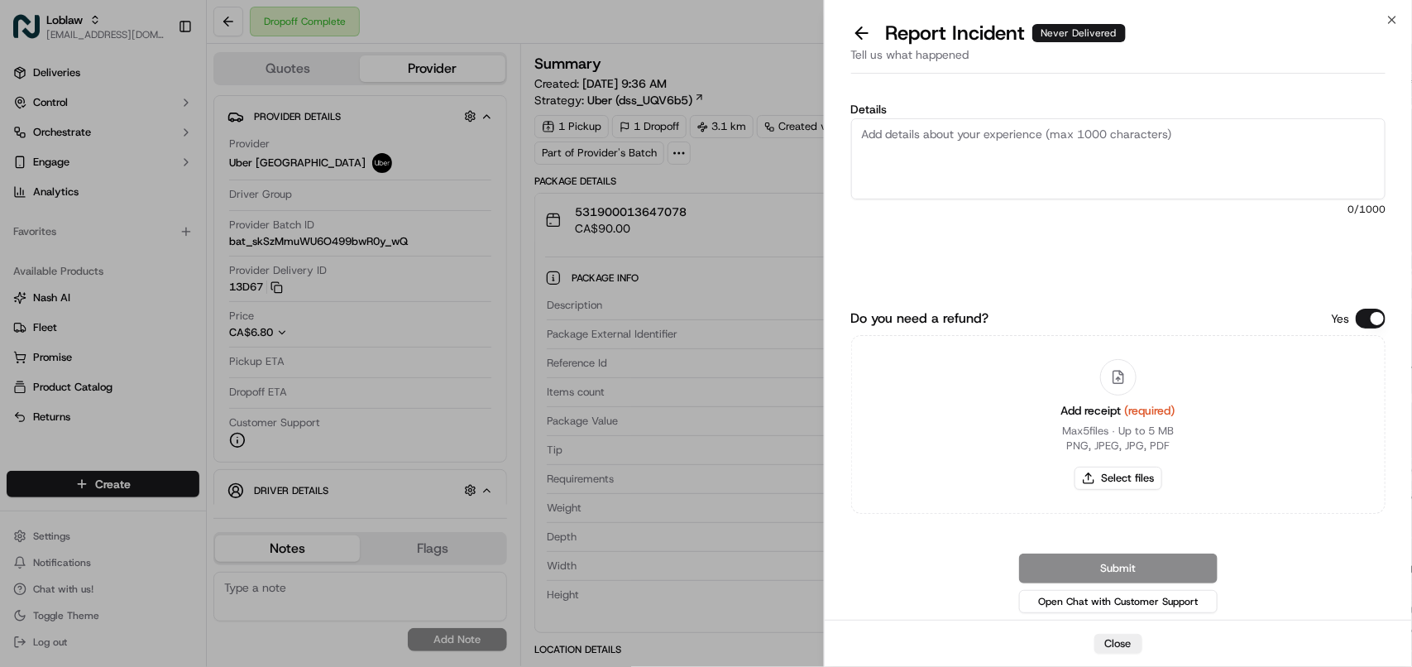
click at [1024, 141] on textarea "Details" at bounding box center [1118, 158] width 534 height 81
paste textarea "POD left by the driver, but the order was delivered to the wrong address."
type textarea "POD left by the driver, but the order was delivered to the wrong address."
click at [1376, 315] on button "Do you need a refund?" at bounding box center [1371, 319] width 30 height 20
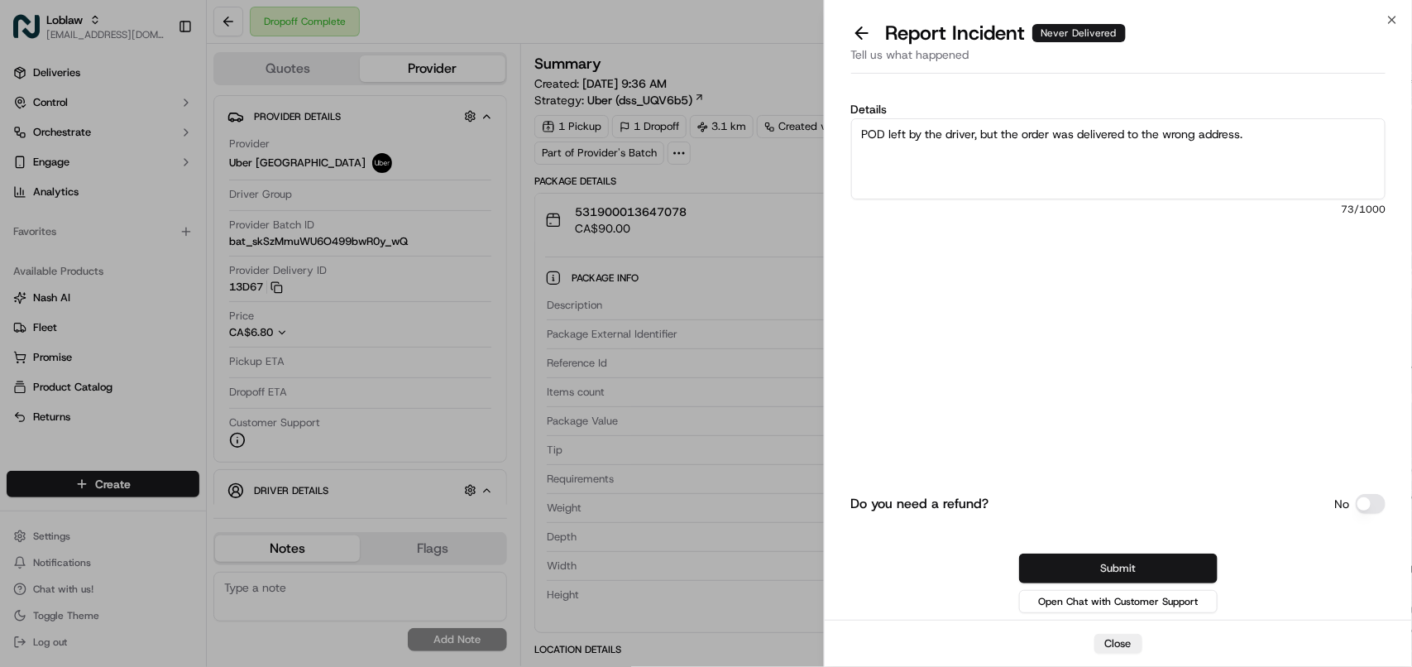
click at [1162, 560] on button "Submit" at bounding box center [1118, 568] width 199 height 30
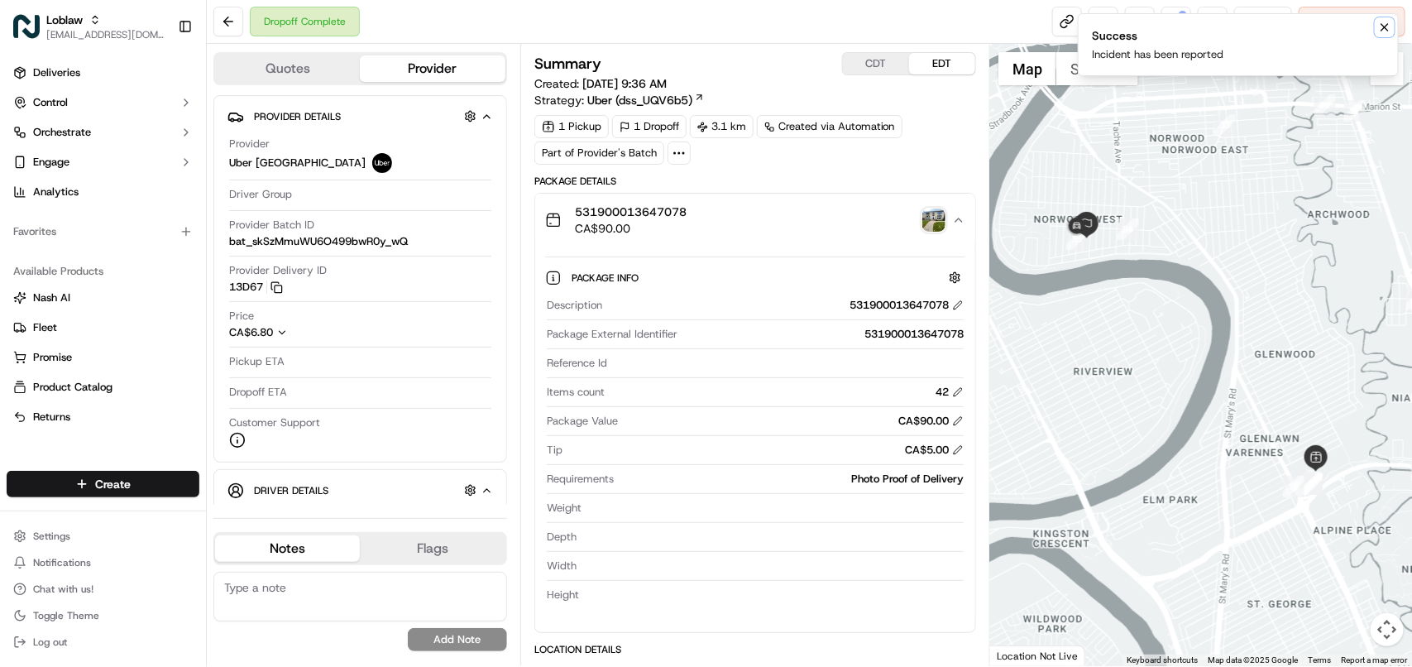
click at [1377, 30] on button "Notifications (F8)" at bounding box center [1385, 27] width 20 height 20
